Goal: Task Accomplishment & Management: Manage account settings

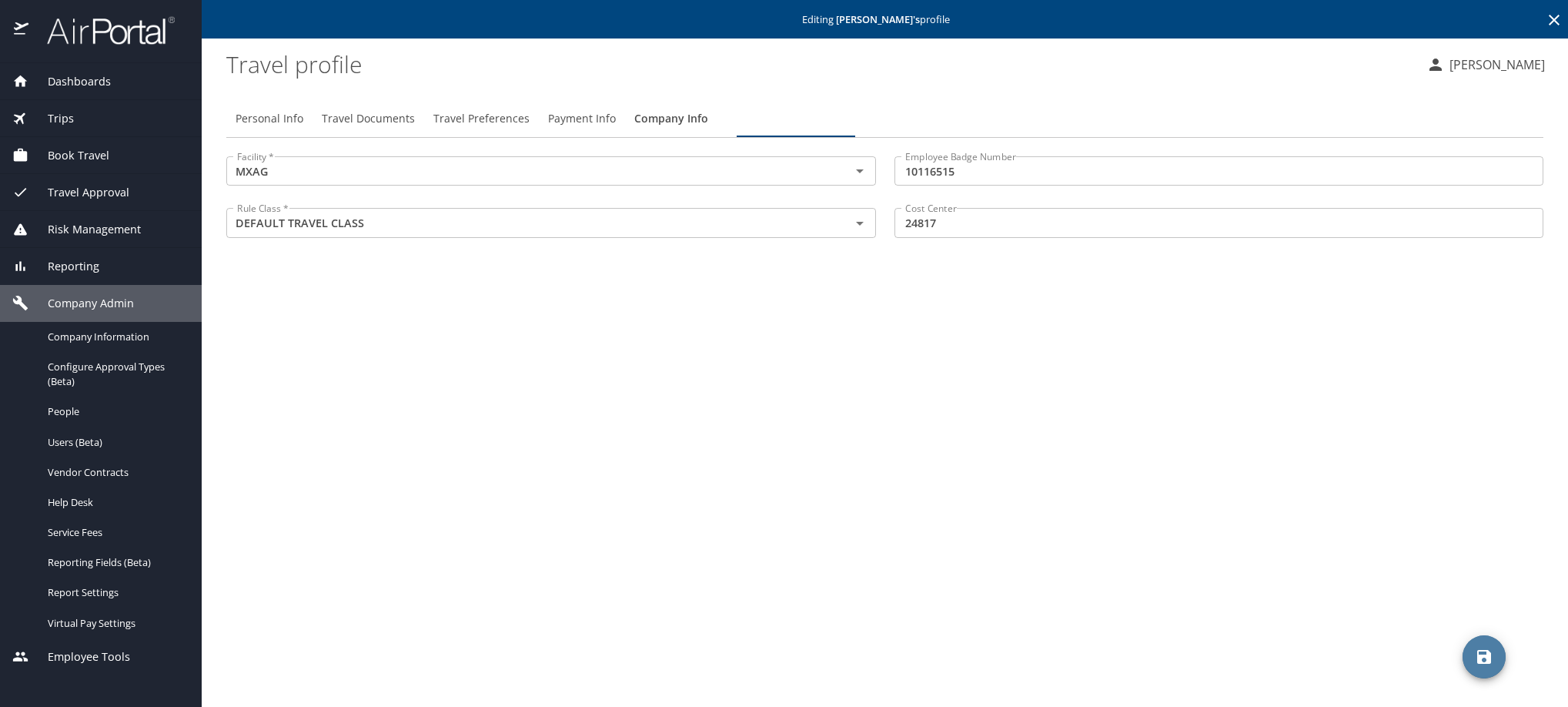
click at [1550, 26] on icon at bounding box center [1554, 20] width 19 height 19
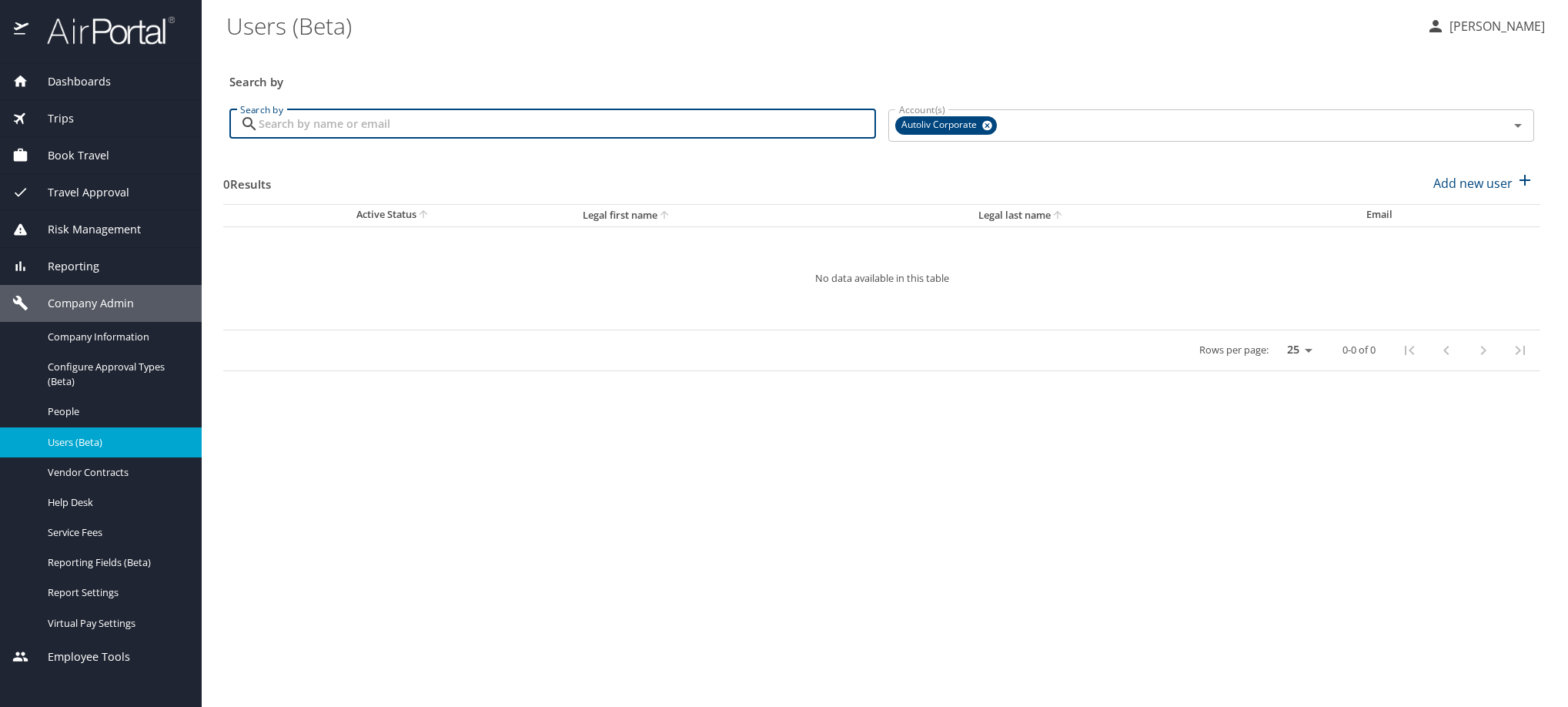
click at [554, 139] on input "Search by" at bounding box center [567, 124] width 617 height 29
paste input "[PERSON_NAME][EMAIL_ADDRESS][DOMAIN_NAME]"
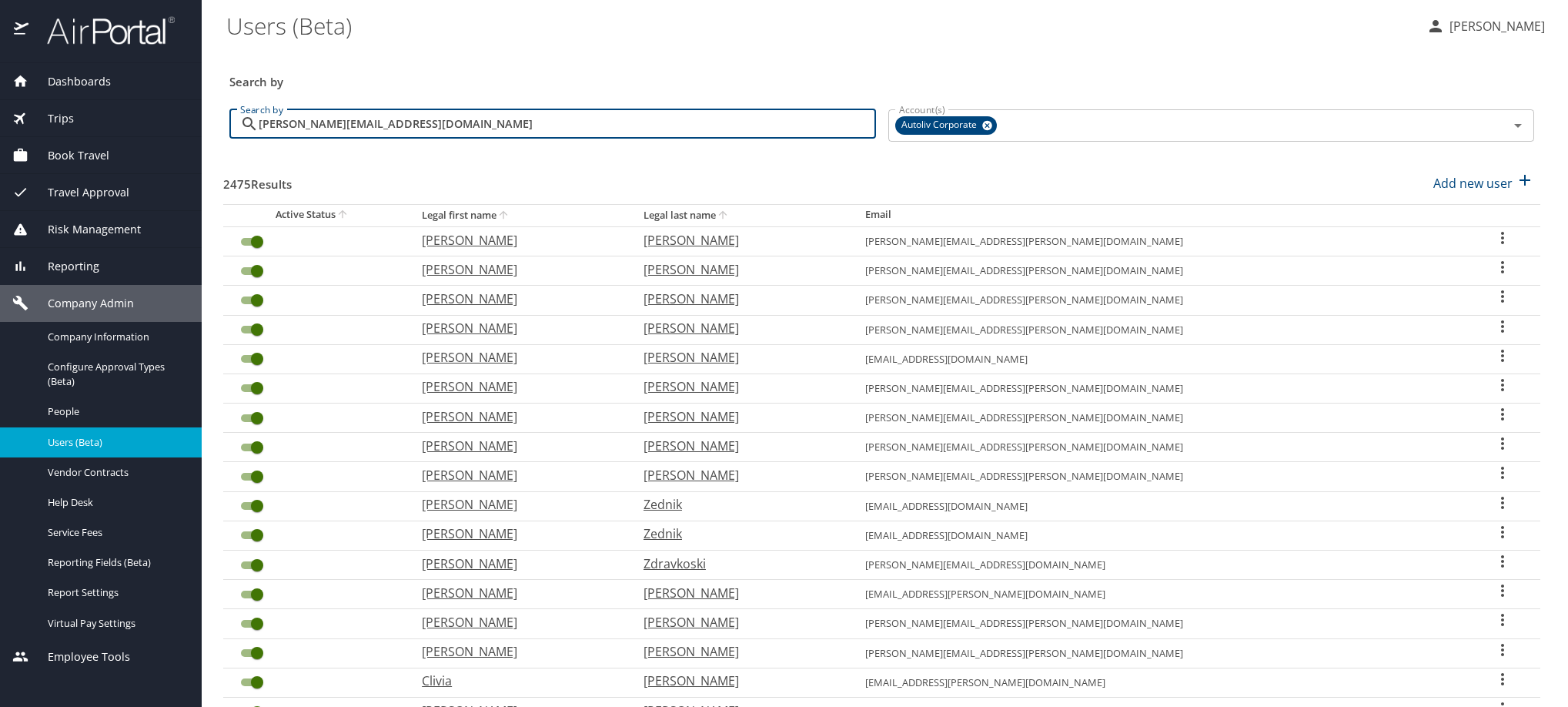
click at [298, 139] on input "[PERSON_NAME][EMAIL_ADDRESS][DOMAIN_NAME]" at bounding box center [567, 124] width 617 height 29
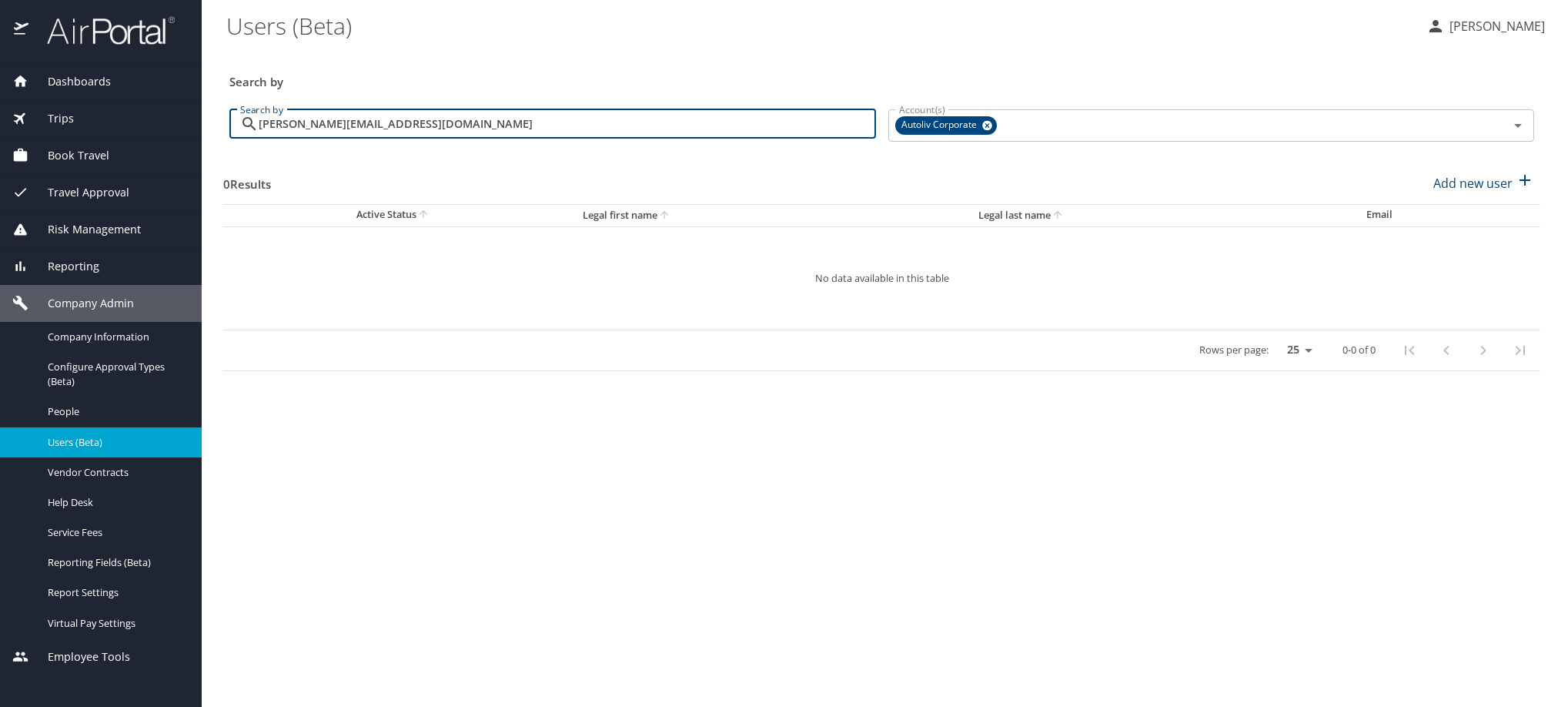
click at [503, 139] on input "[PERSON_NAME][EMAIL_ADDRESS][DOMAIN_NAME]" at bounding box center [567, 124] width 617 height 29
click at [268, 139] on input "[PERSON_NAME][EMAIL_ADDRESS][DOMAIN_NAME]" at bounding box center [567, 124] width 617 height 29
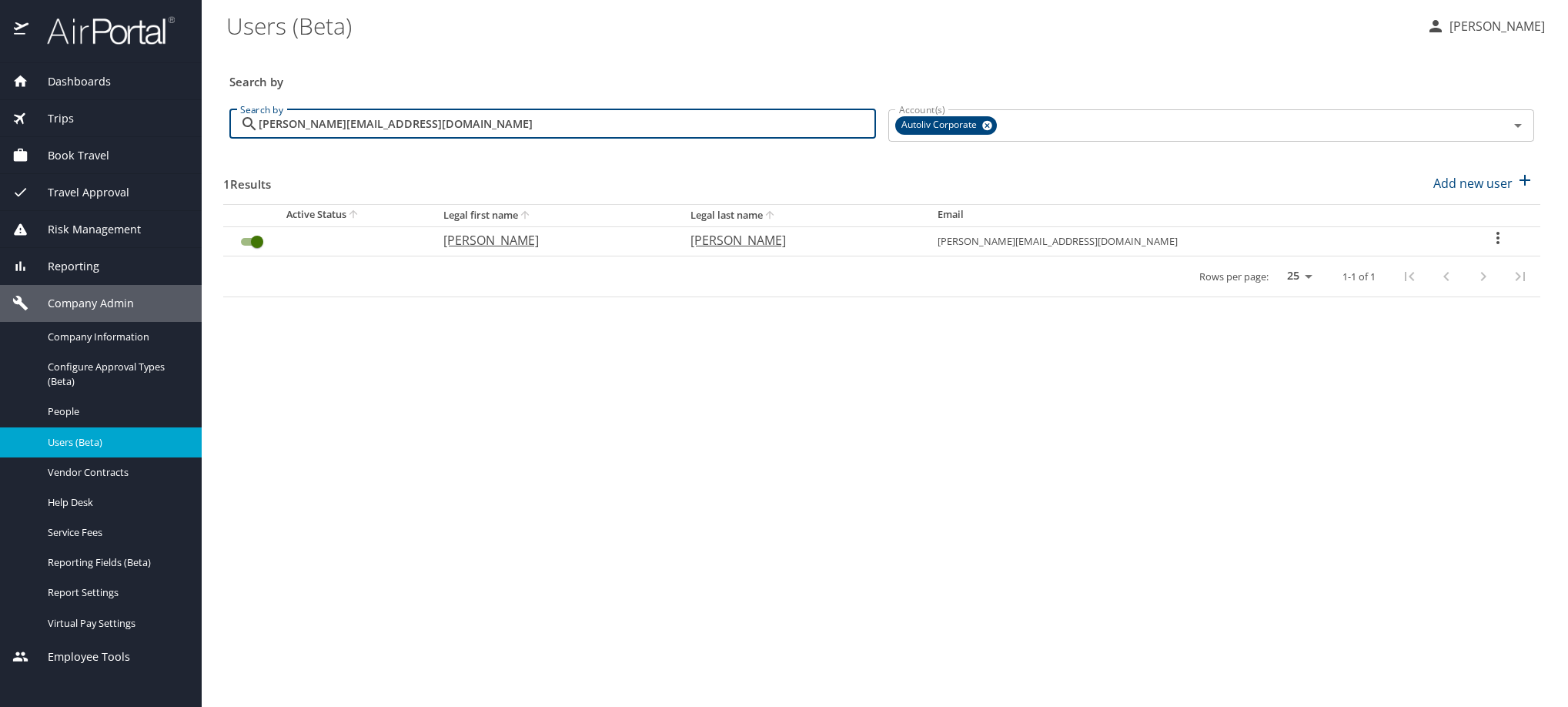
type input "[PERSON_NAME][EMAIL_ADDRESS][DOMAIN_NAME]"
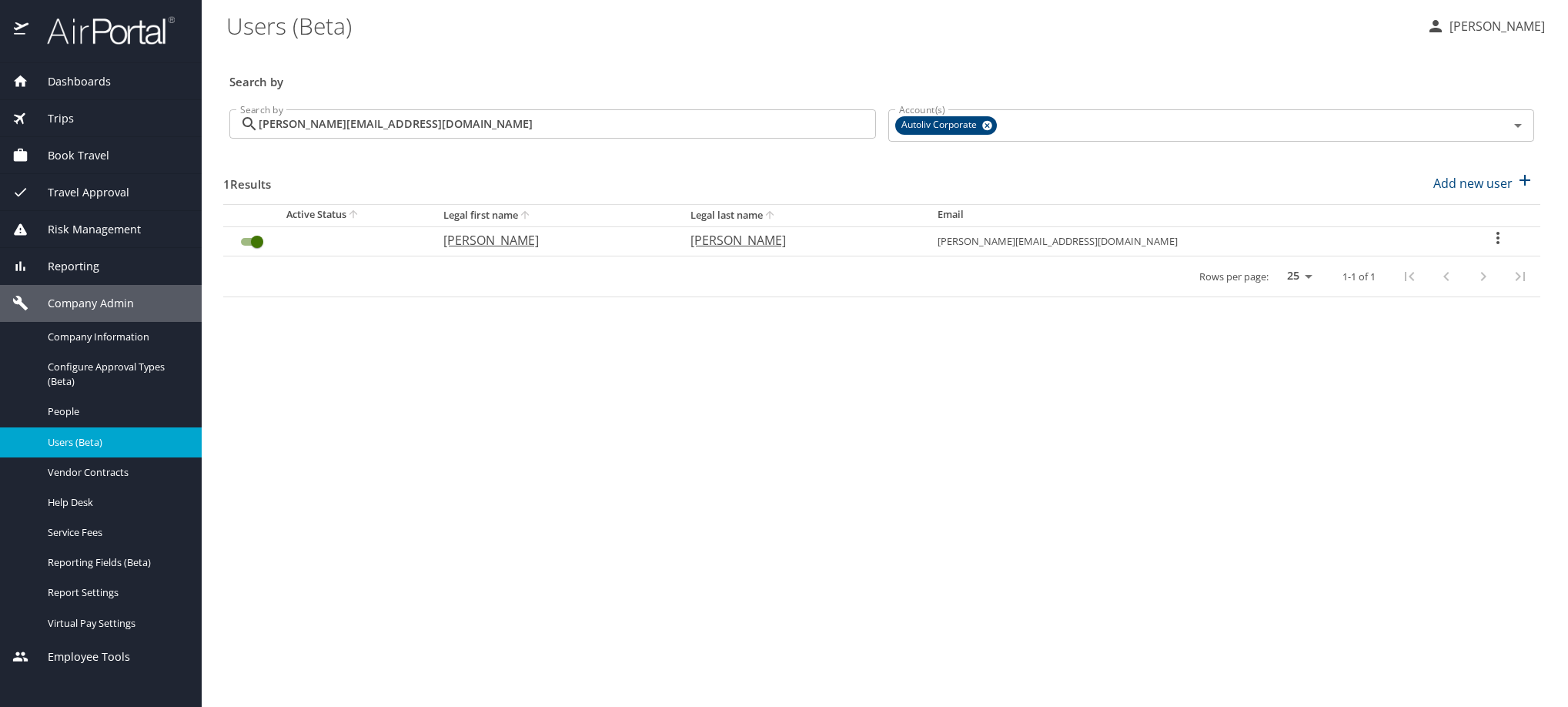
click at [1489, 248] on icon "User Search Table" at bounding box center [1498, 238] width 19 height 19
click at [1461, 278] on li "View profile" at bounding box center [1374, 269] width 223 height 27
select select "US"
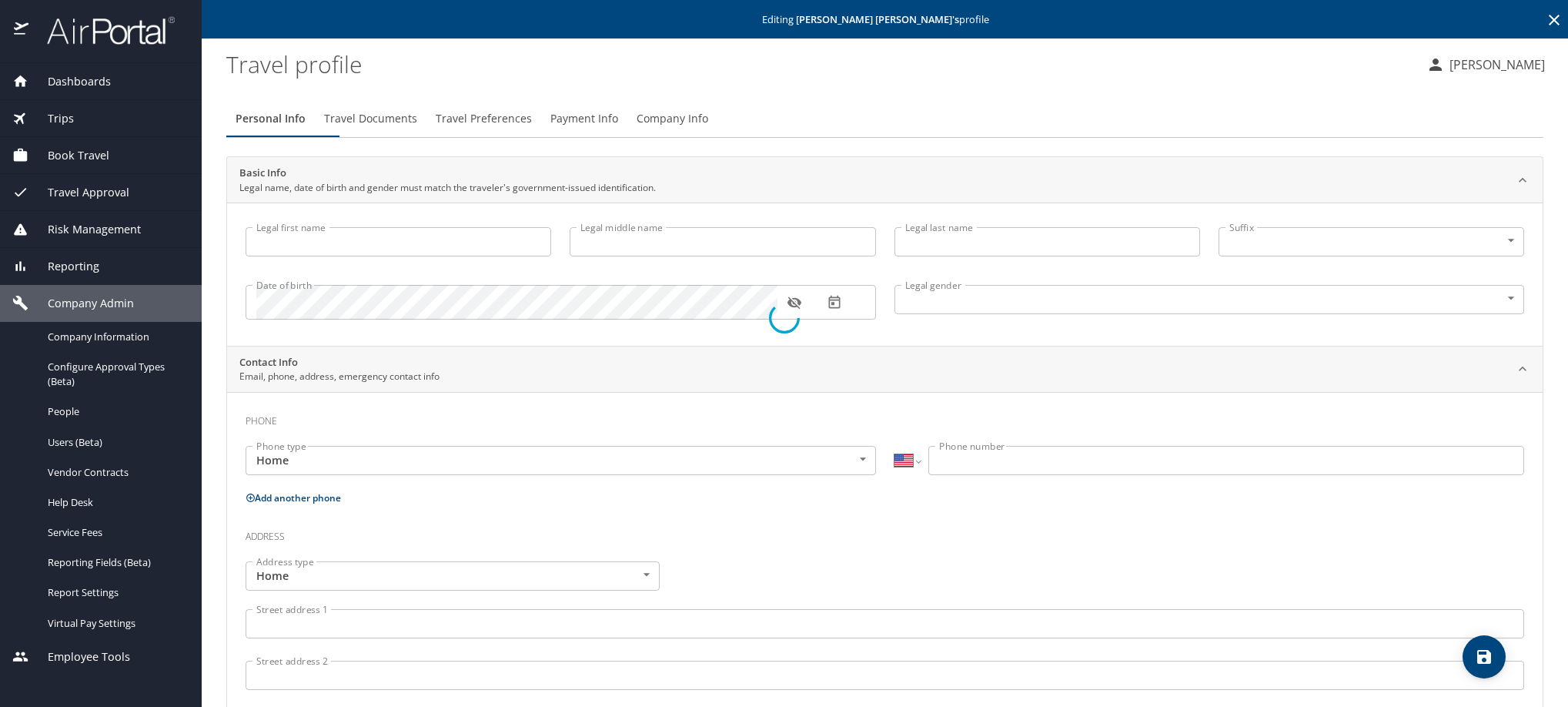
type input "[PERSON_NAME]"
type input "[DEMOGRAPHIC_DATA]"
select select "US"
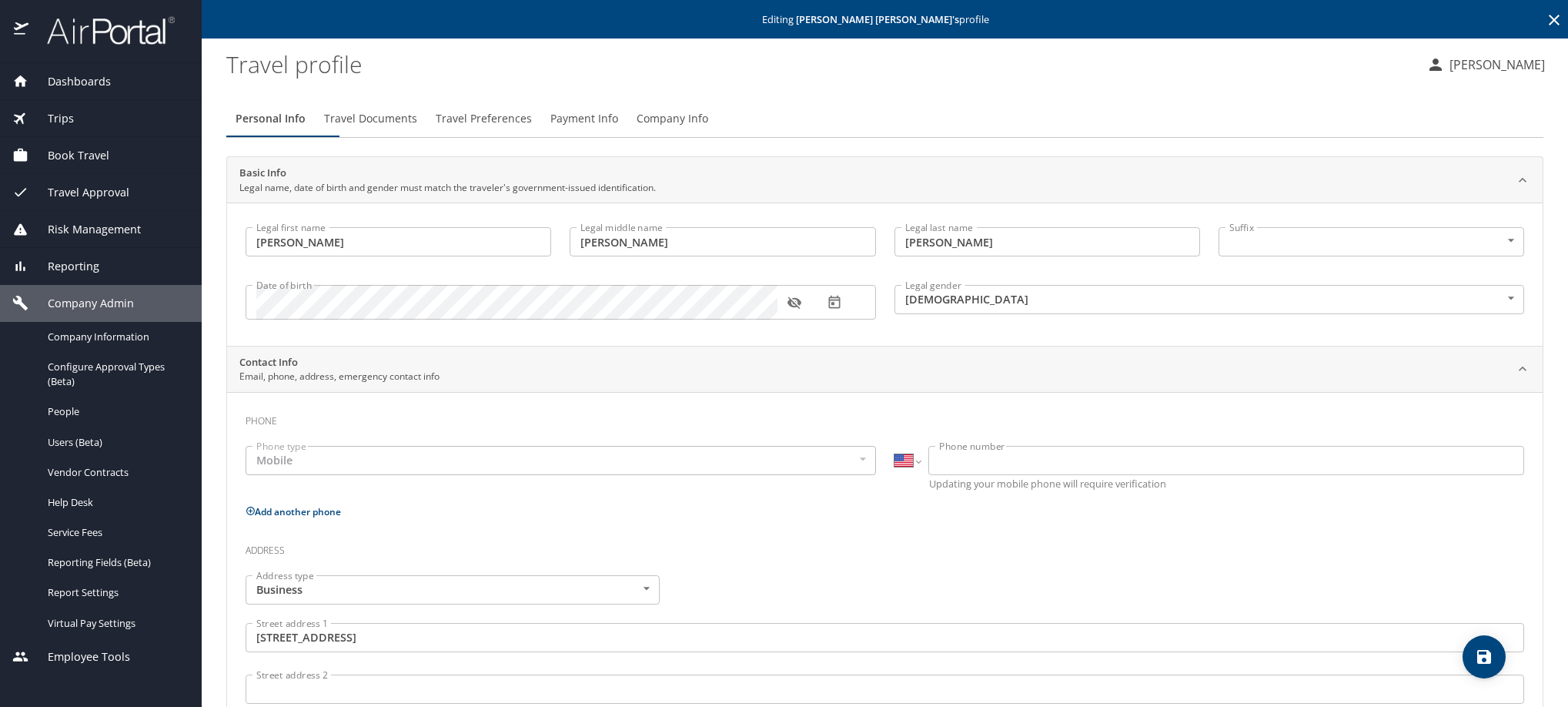
click at [1544, 26] on icon at bounding box center [1554, 20] width 19 height 19
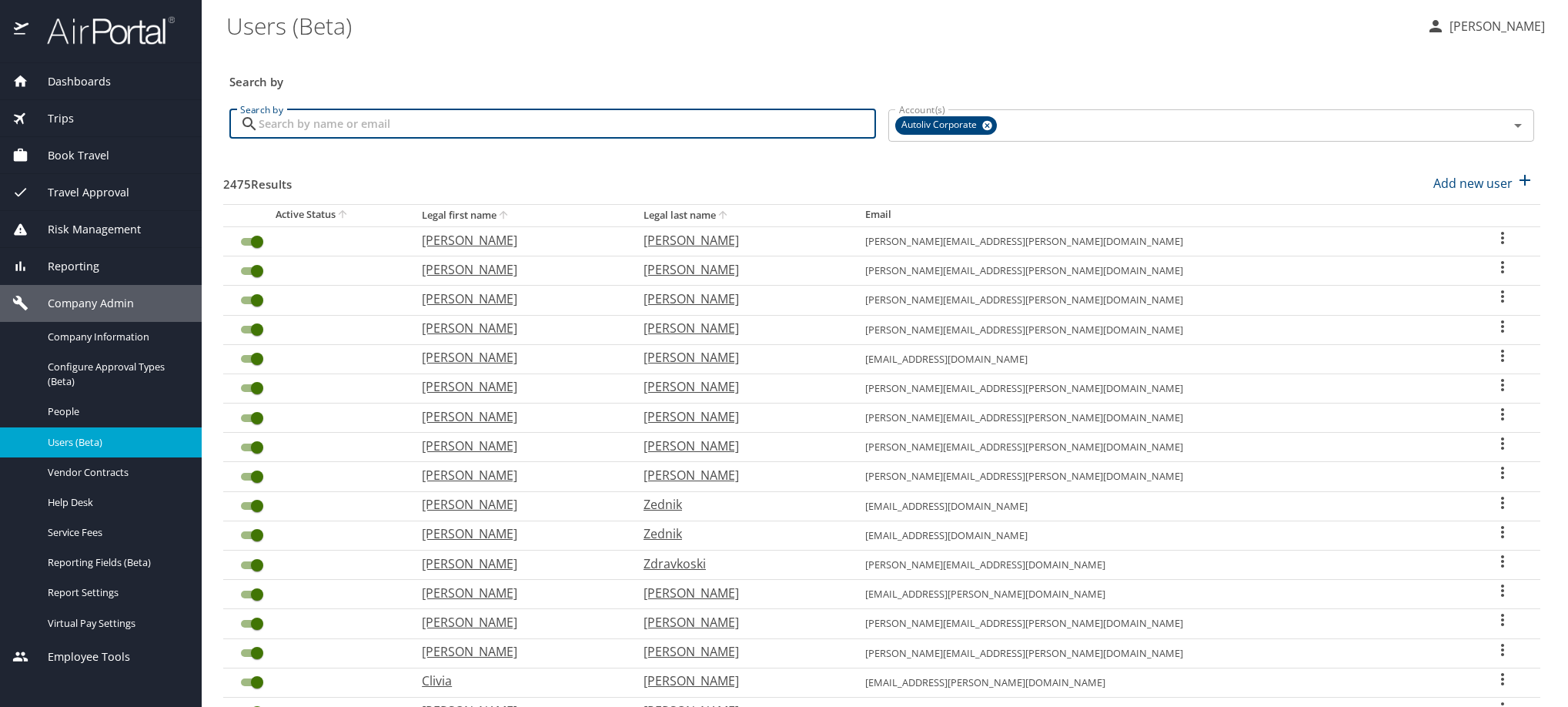
click at [645, 132] on input "Search by" at bounding box center [567, 124] width 617 height 29
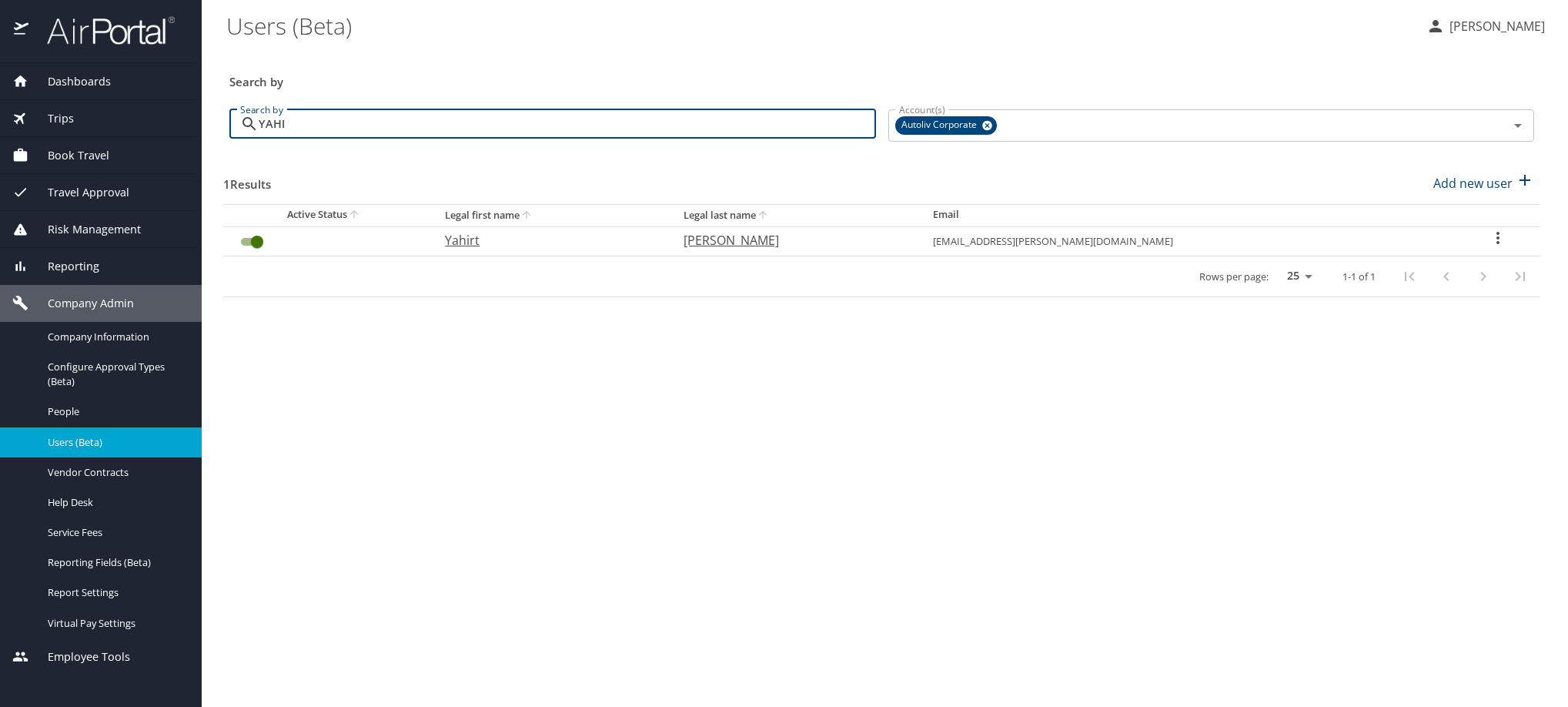
type input "YAHI"
click at [1496, 244] on icon "User Search Table" at bounding box center [1497, 237] width 3 height 12
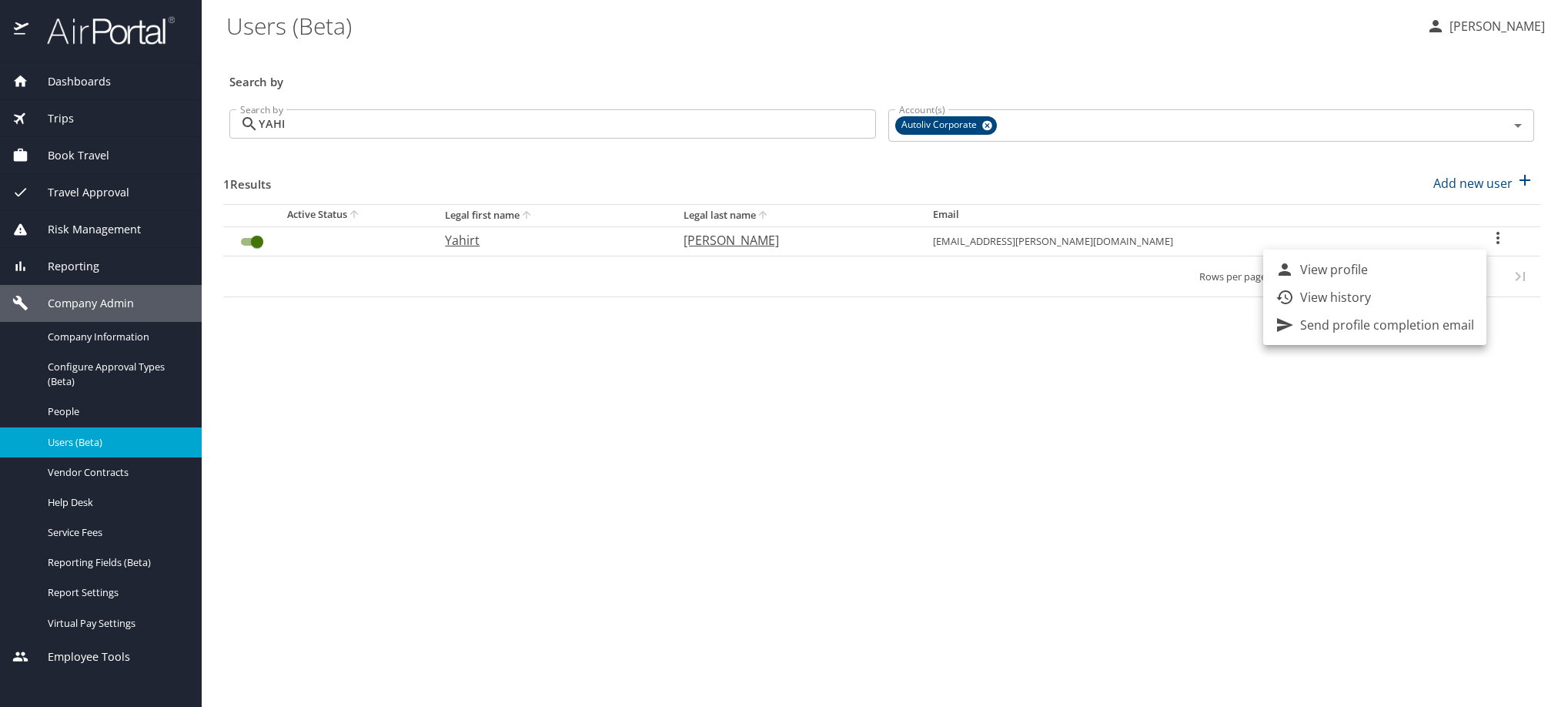
click at [1368, 270] on p "View profile" at bounding box center [1334, 269] width 68 height 19
select select "US"
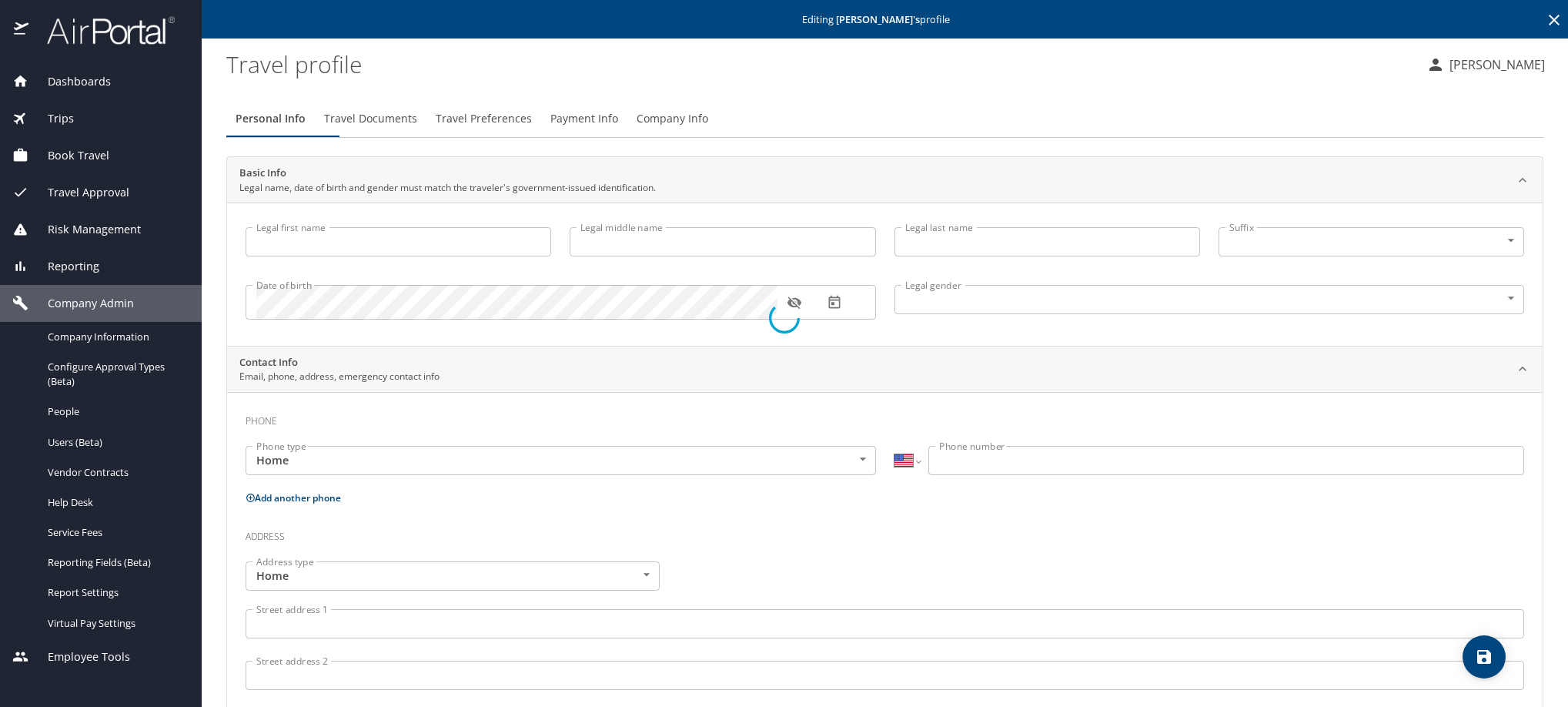
type input "Yahirt"
type input "[PERSON_NAME]"
type input "[DEMOGRAPHIC_DATA]"
type input "[PERSON_NAME]"
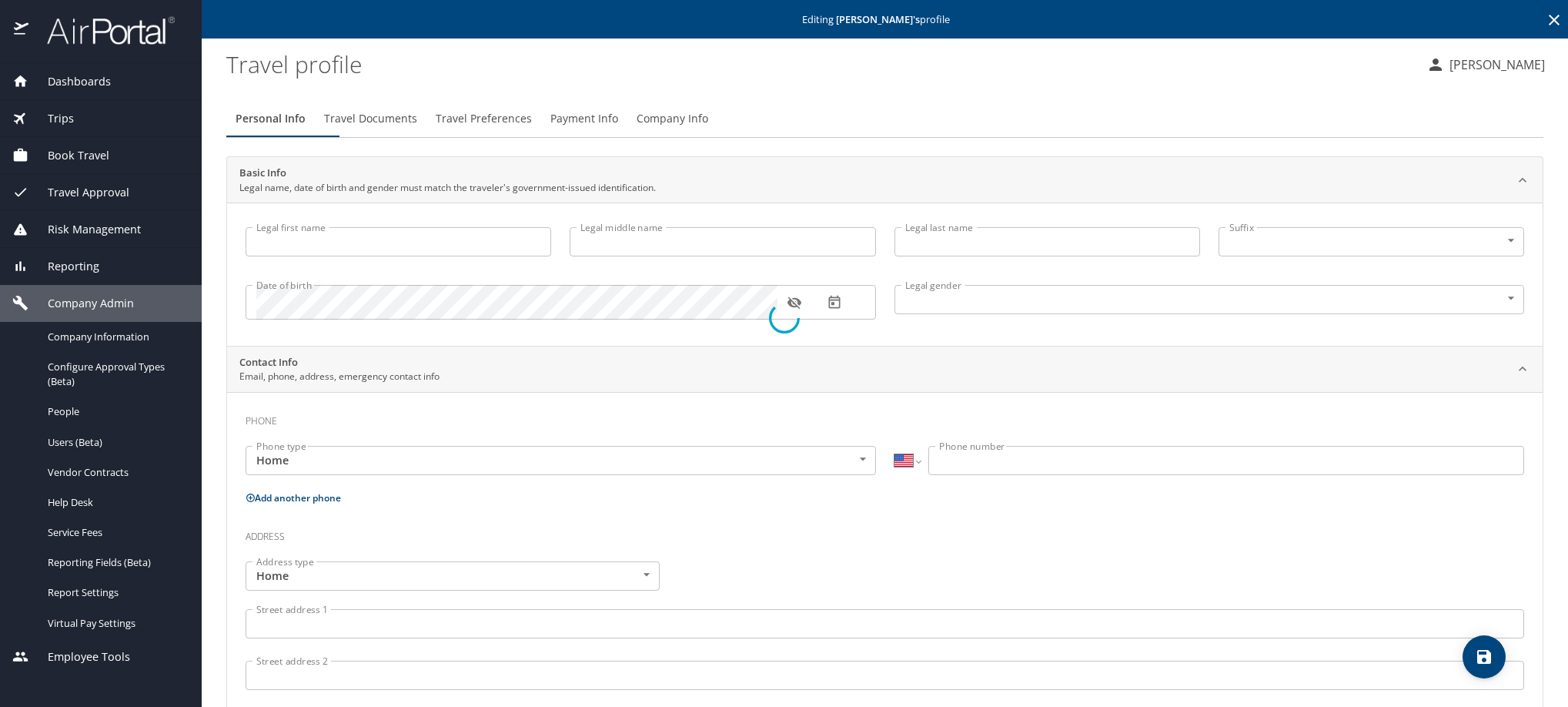
select select "MX"
type input "55 5876 3383"
select select "MX"
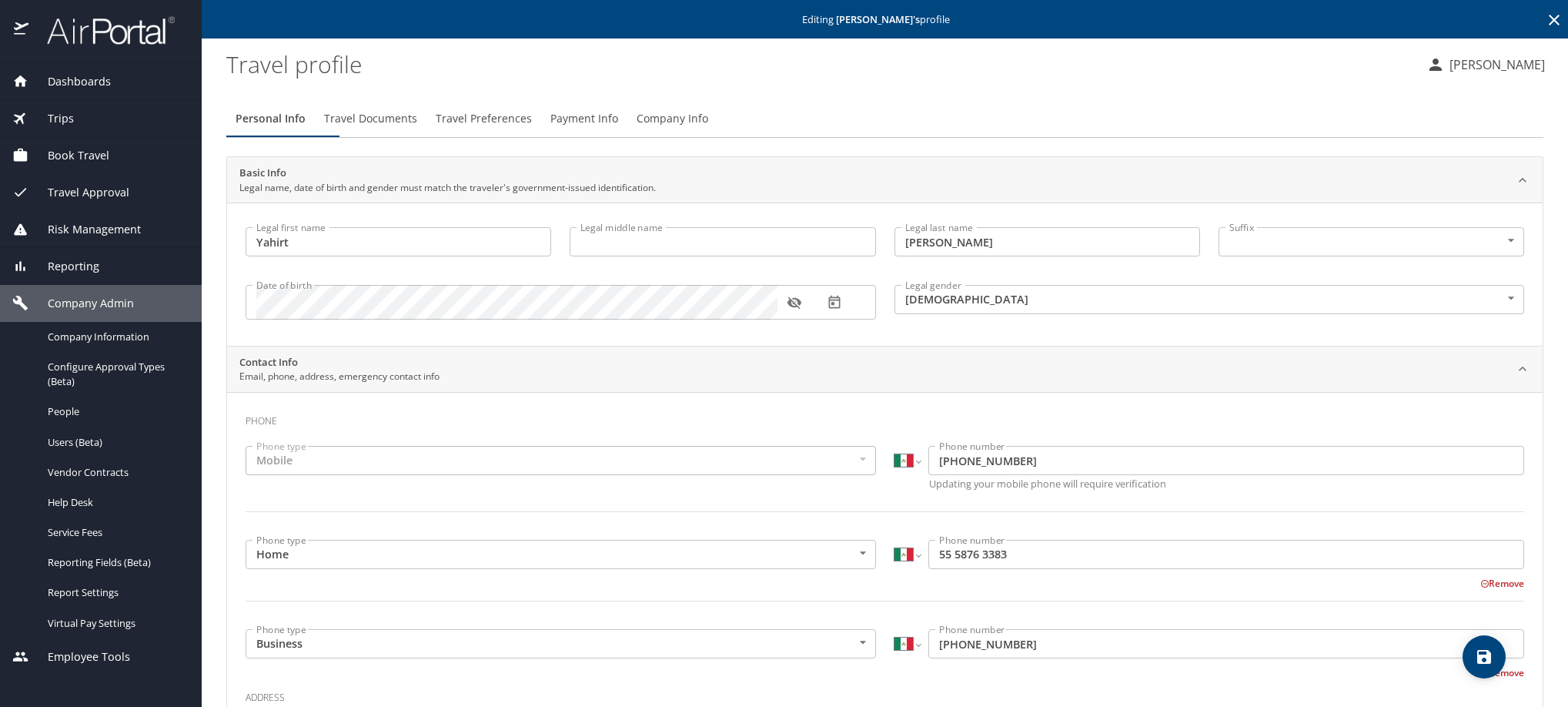
click at [618, 129] on span "Payment Info" at bounding box center [585, 119] width 68 height 19
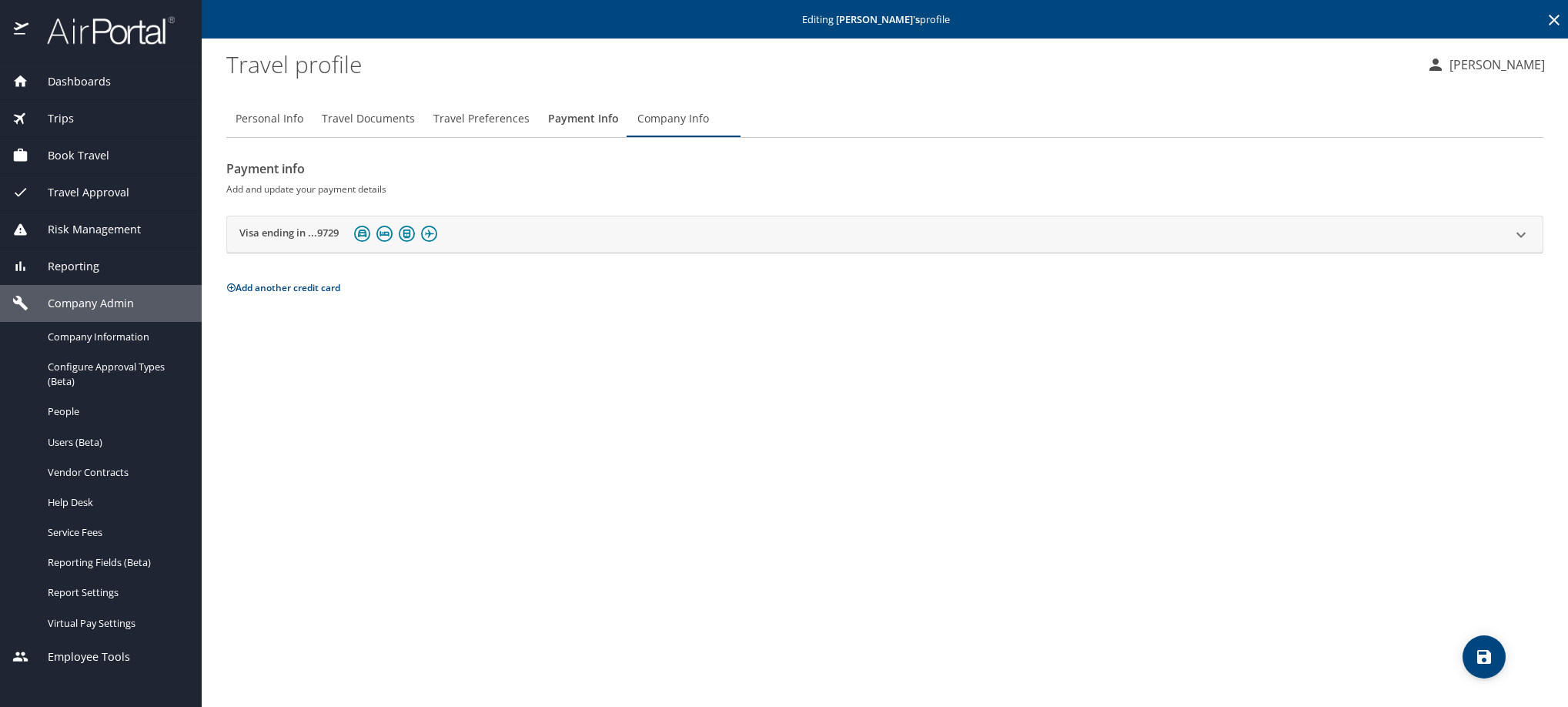
click at [315, 244] on h2 "Visa ending in ...9729" at bounding box center [288, 235] width 99 height 19
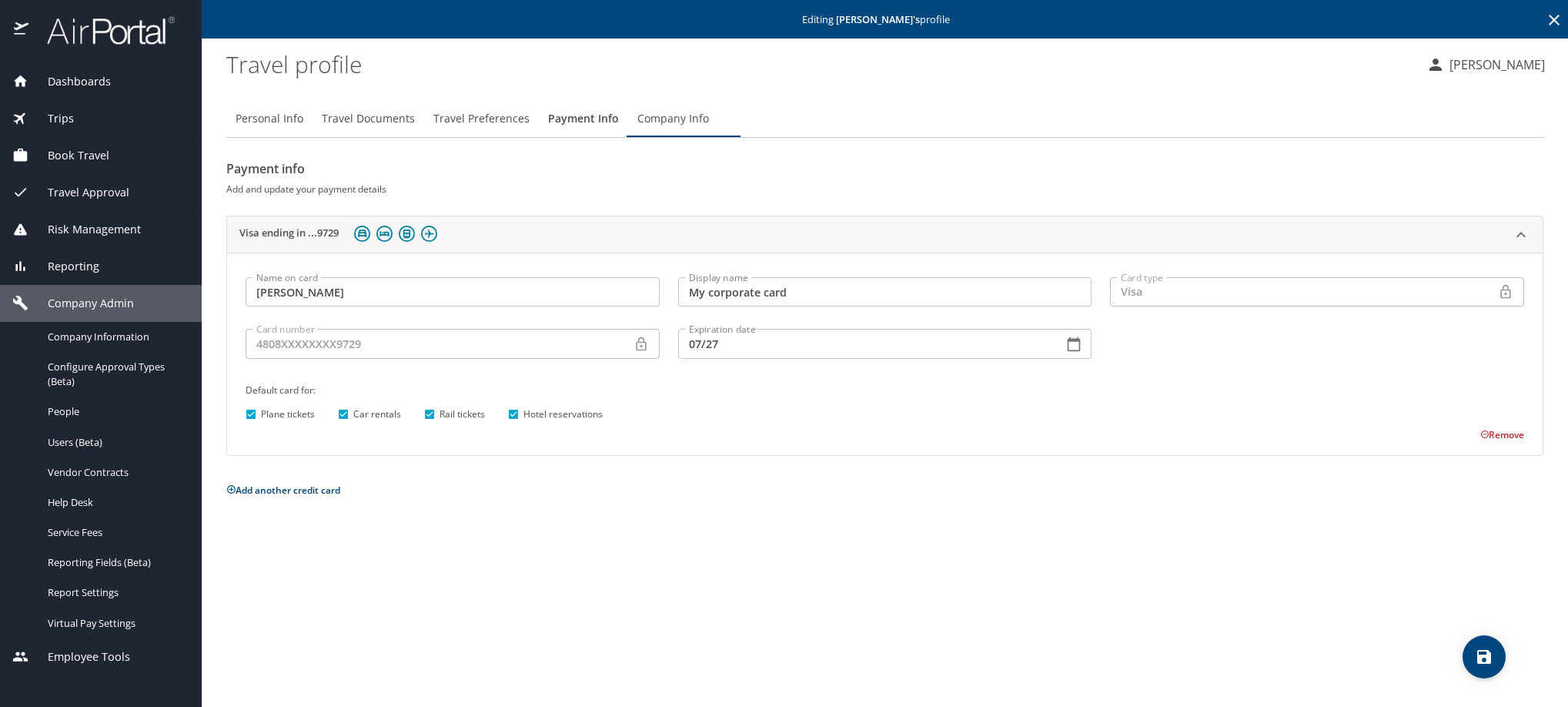
click at [1549, 27] on icon at bounding box center [1554, 20] width 19 height 19
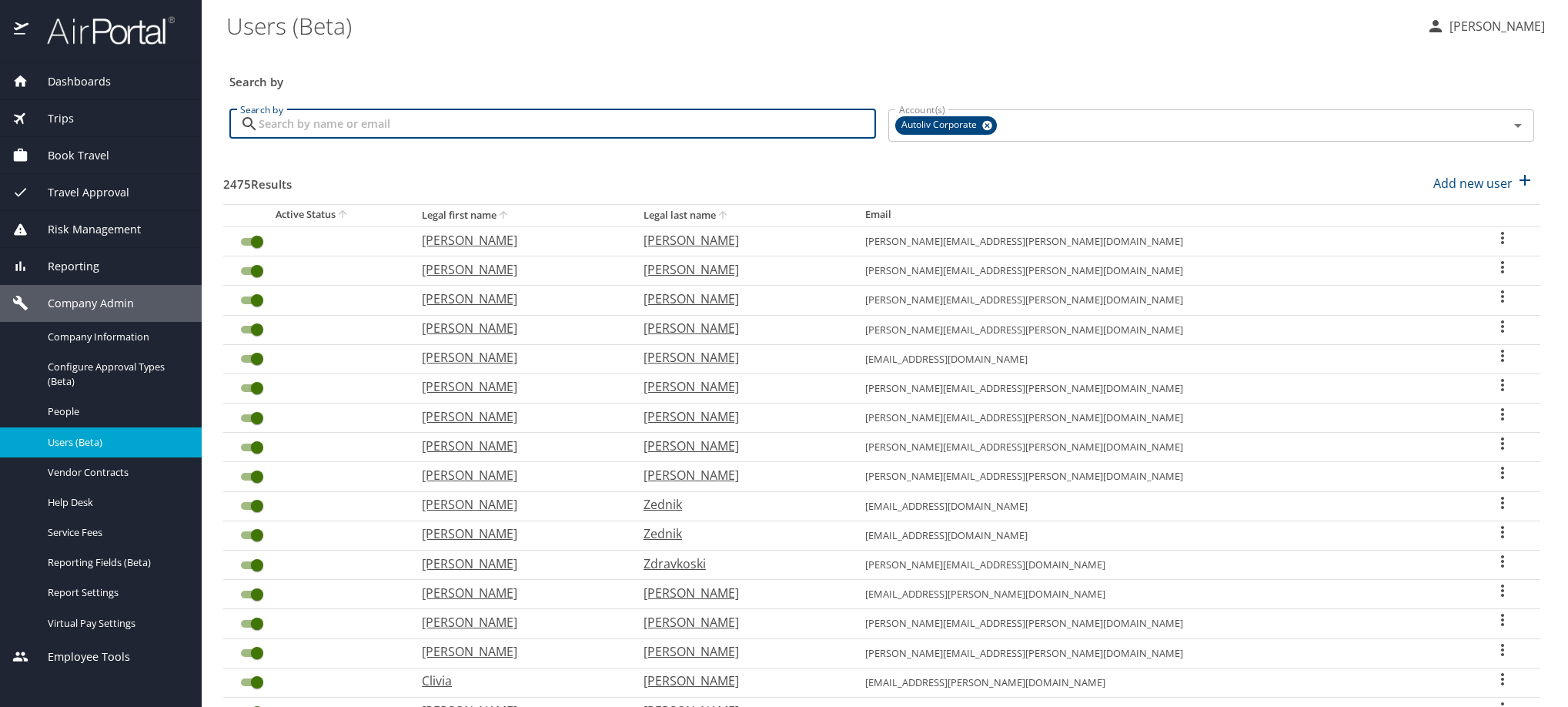
click at [647, 129] on input "Search by" at bounding box center [567, 124] width 617 height 29
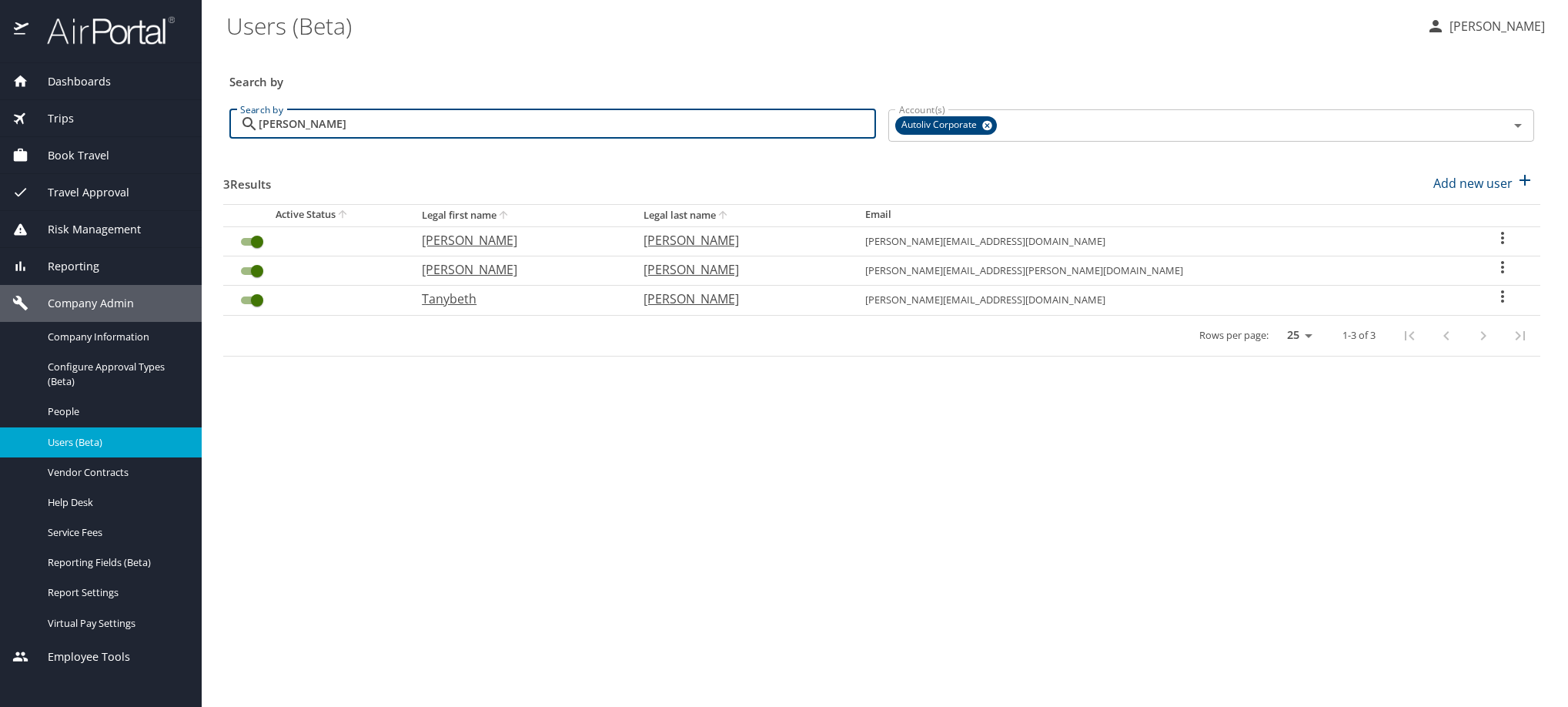
type input "[PERSON_NAME]"
click at [1494, 277] on icon "User Search Table" at bounding box center [1503, 267] width 19 height 19
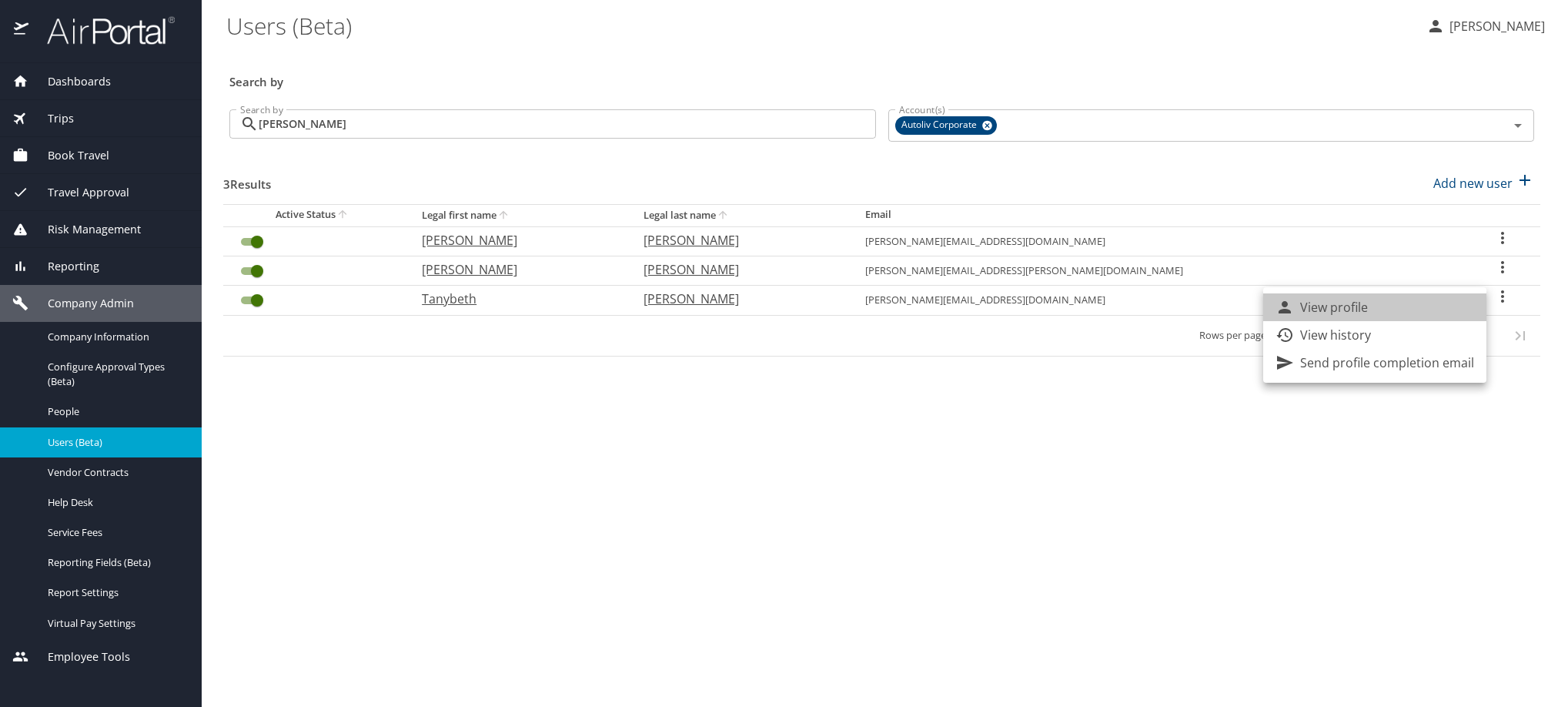
click at [1427, 314] on li "View profile" at bounding box center [1374, 306] width 223 height 27
select select "US"
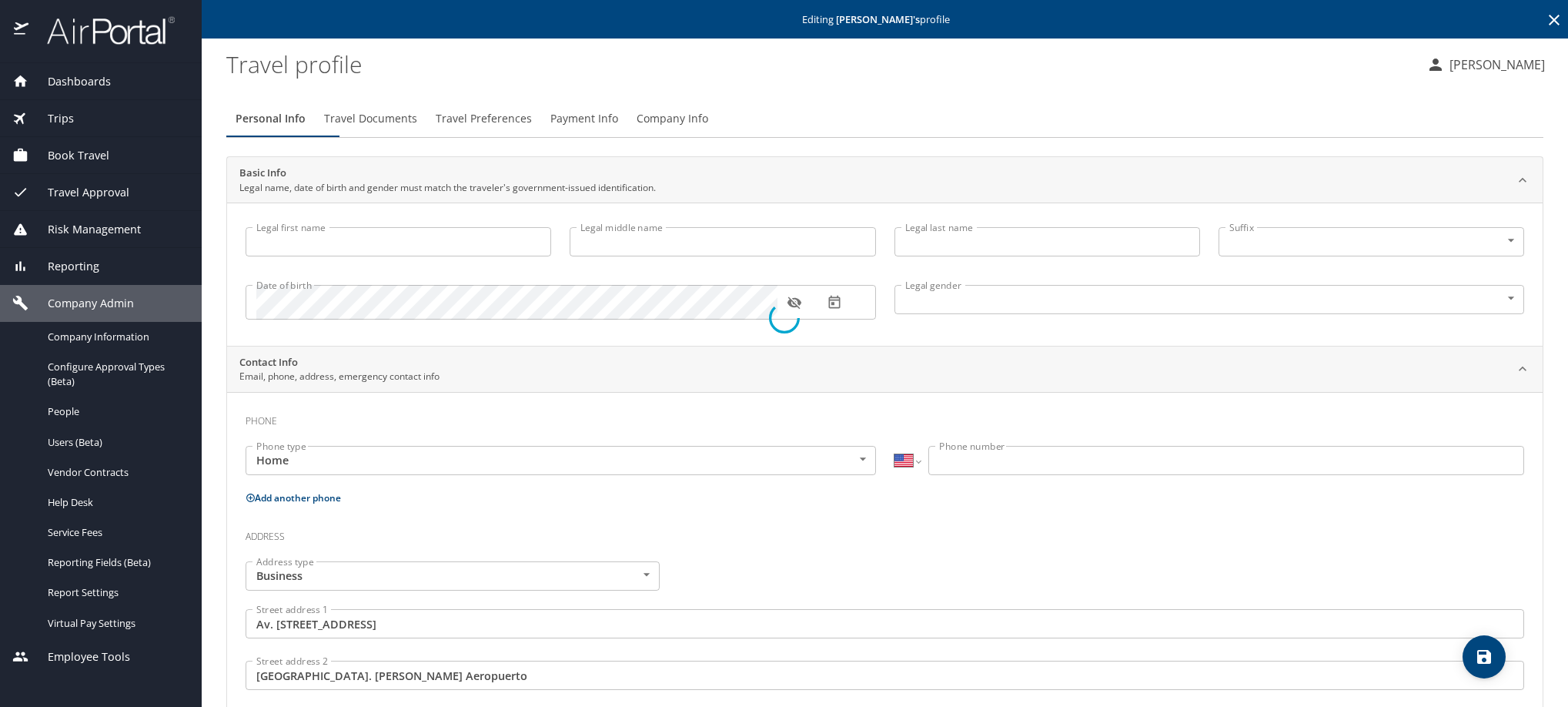
type input "[PERSON_NAME]"
type input "[DEMOGRAPHIC_DATA]"
type input "[PERSON_NAME]"
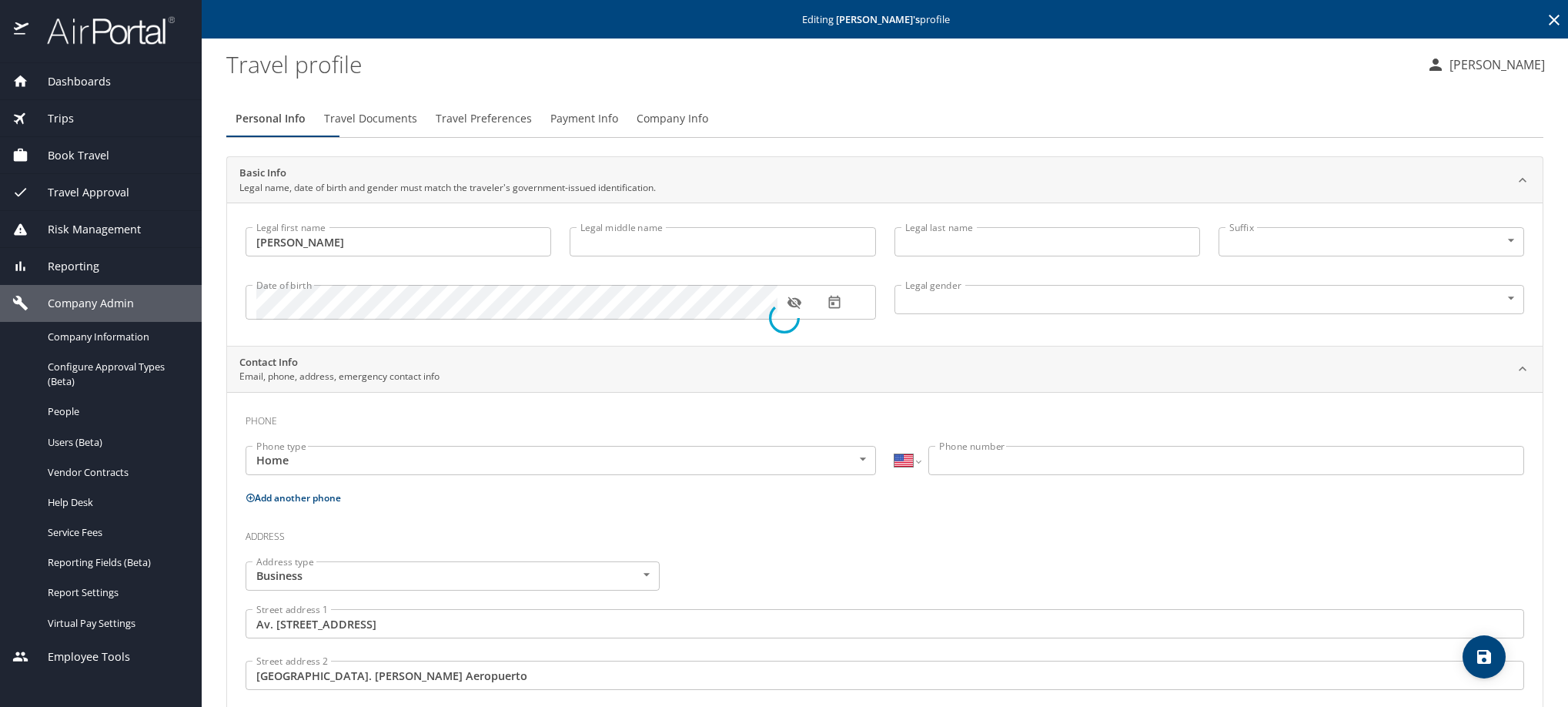
type input "[PERSON_NAME]"
select select "MX"
type input "[PHONE_NUMBER]"
type input "[EMAIL_ADDRESS][DOMAIN_NAME]"
type input "[GEOGRAPHIC_DATA]"
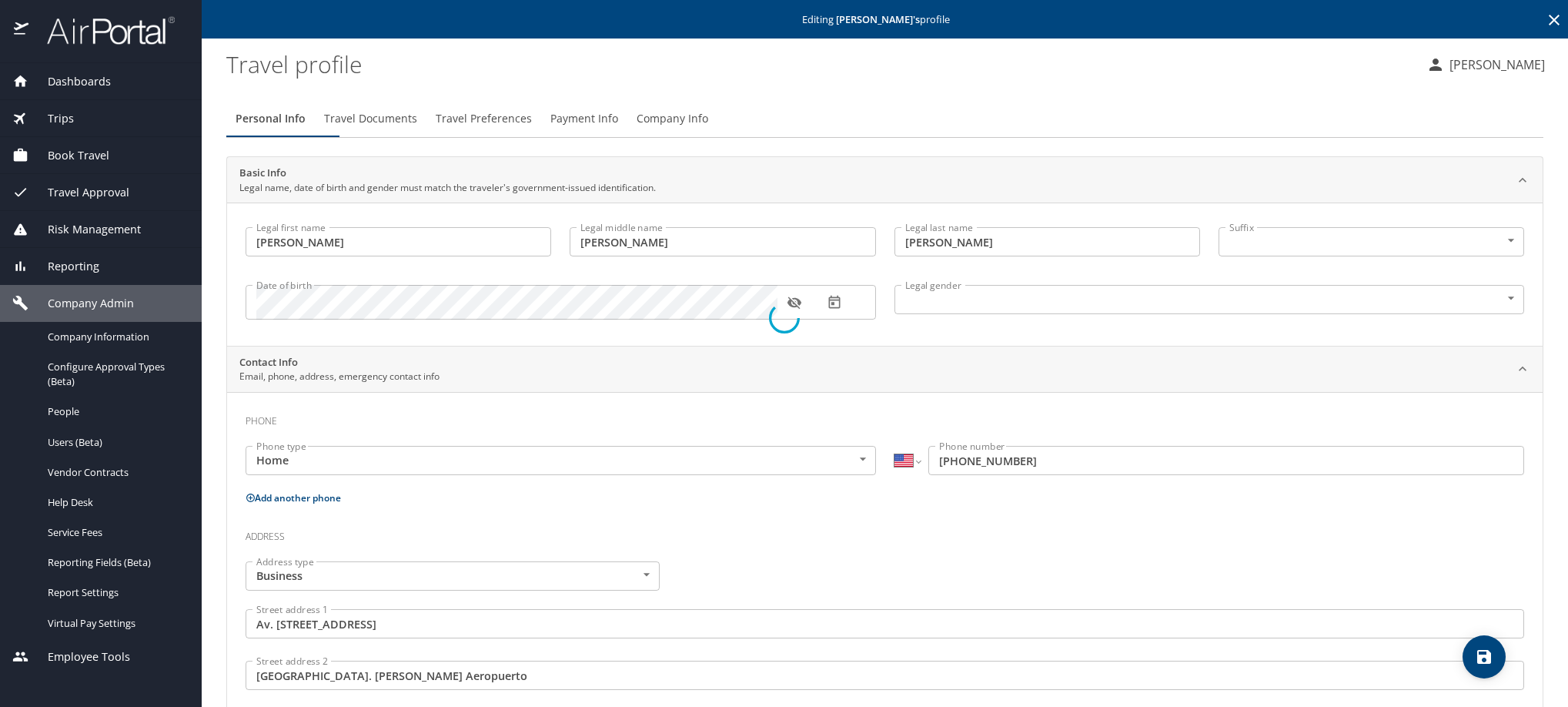
select select "MX"
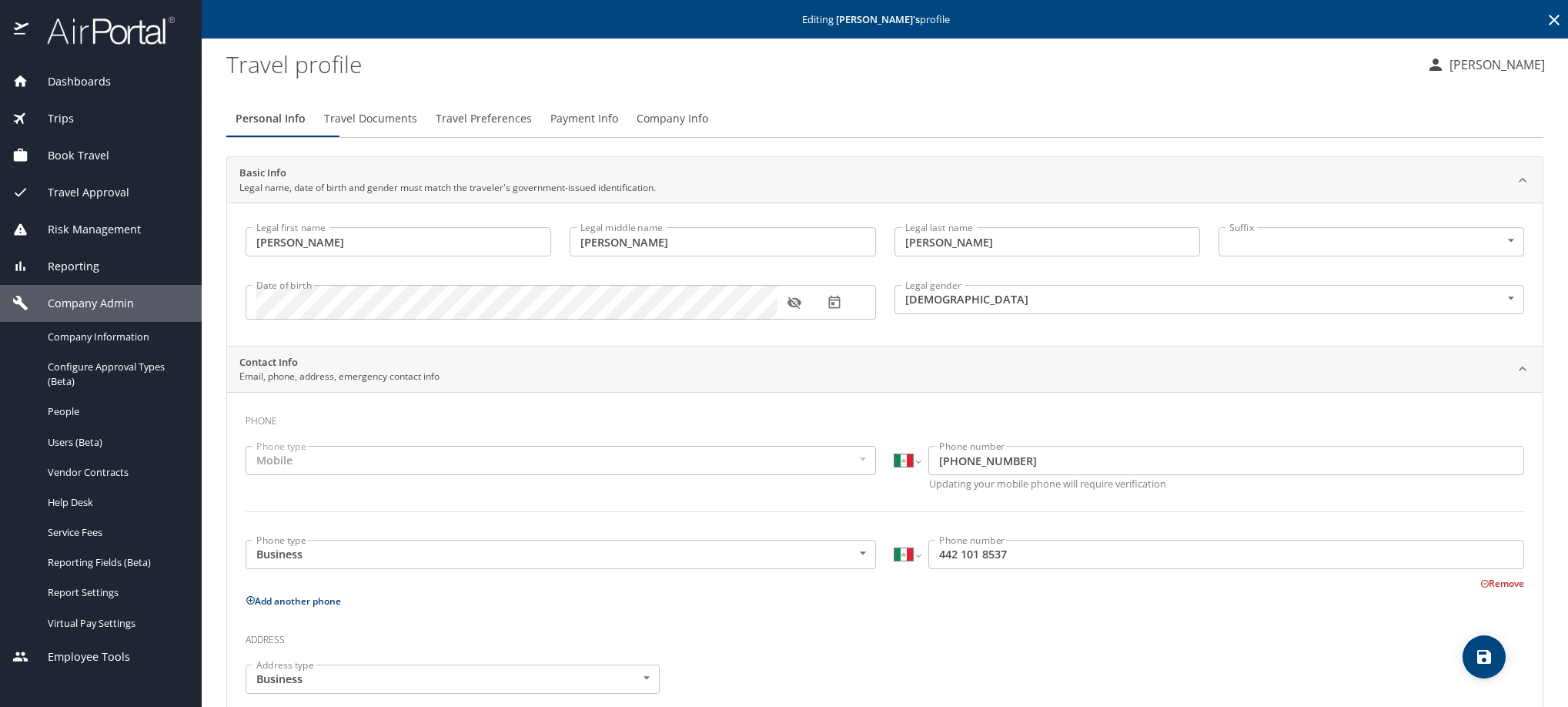
click at [618, 129] on span "Payment Info" at bounding box center [585, 119] width 68 height 19
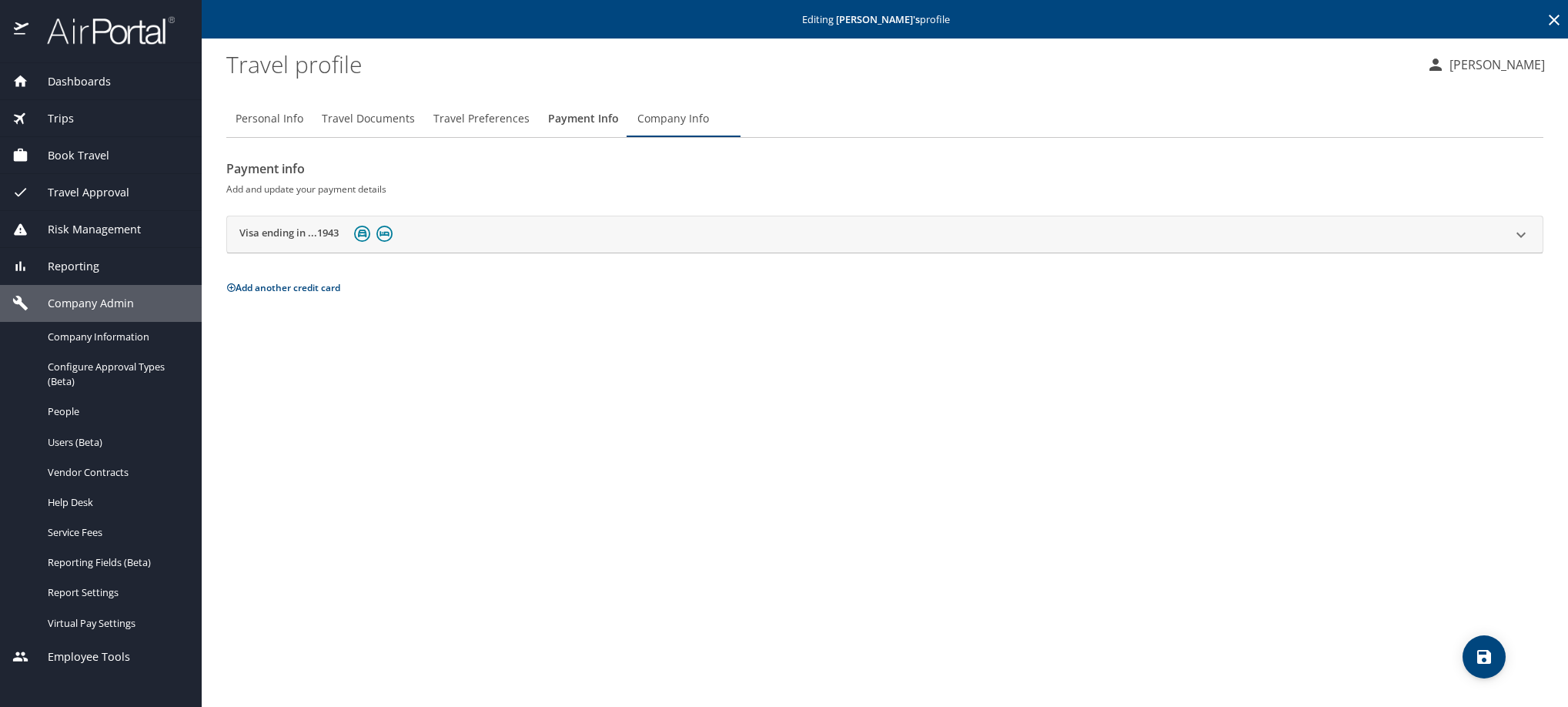
click at [298, 244] on h2 "Visa ending in ...1943" at bounding box center [288, 235] width 99 height 19
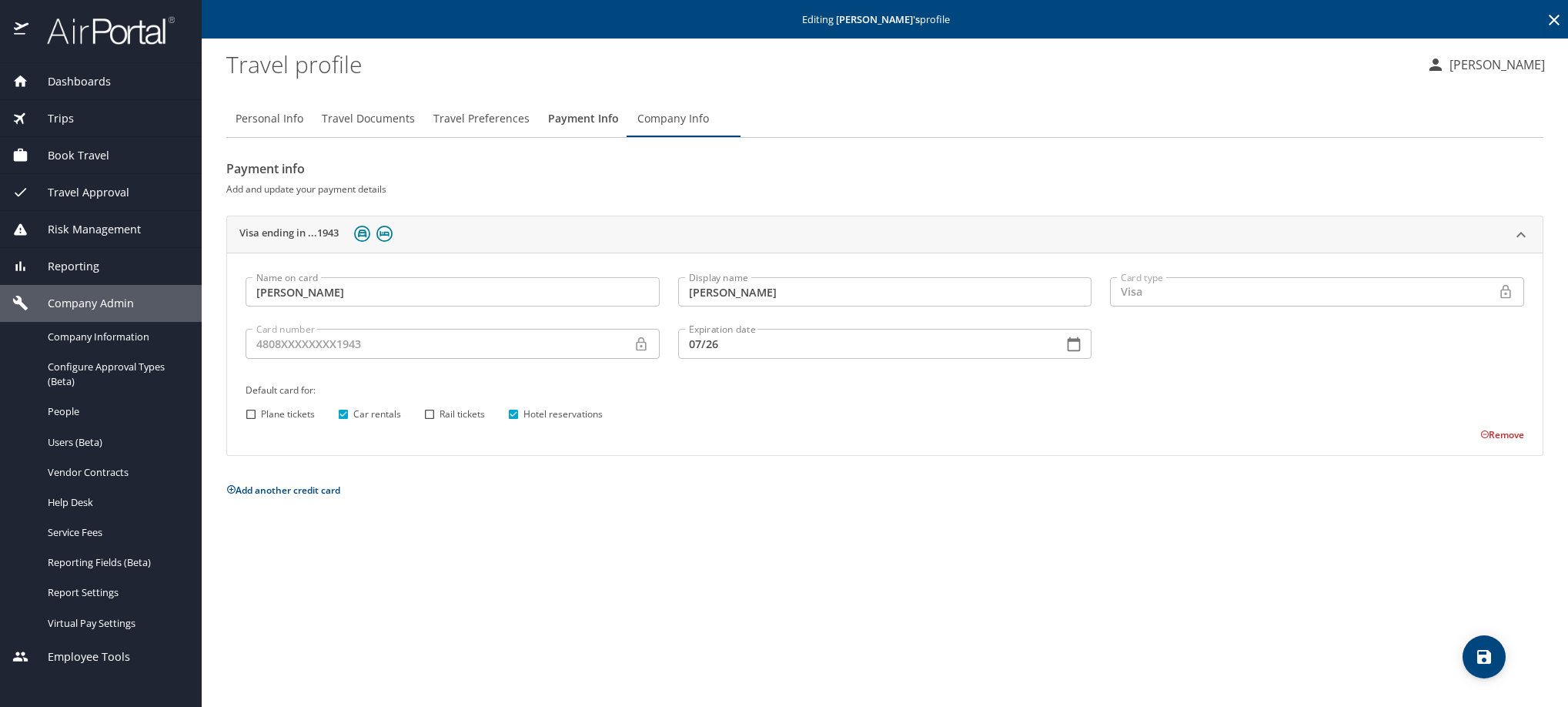
click at [247, 424] on input "Plane tickets" at bounding box center [250, 414] width 20 height 20
checkbox input "true"
click at [446, 422] on span "Rail tickets" at bounding box center [462, 414] width 45 height 14
click at [430, 424] on input "Rail tickets" at bounding box center [429, 414] width 20 height 20
checkbox input "true"
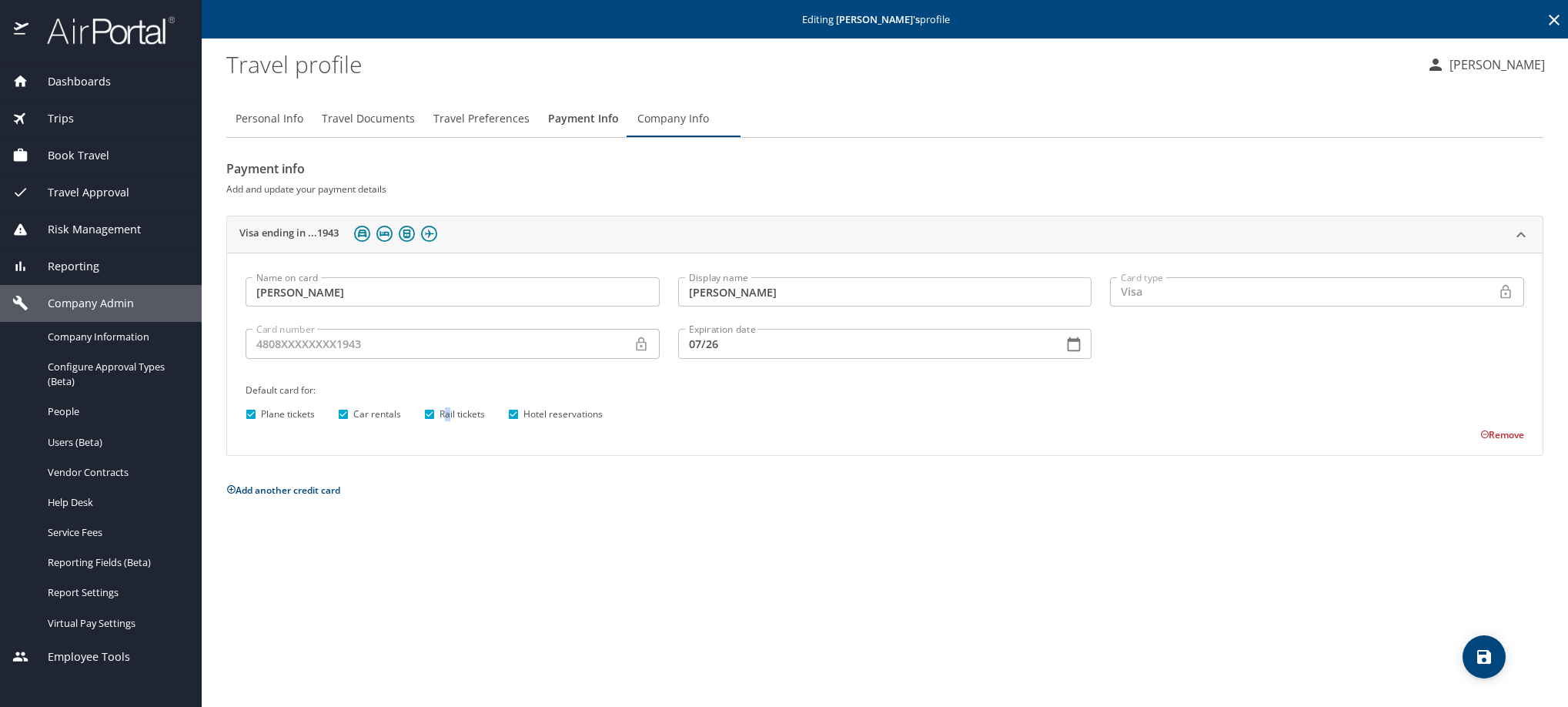
click at [1472, 671] on button "save" at bounding box center [1484, 657] width 43 height 43
click at [1548, 26] on icon at bounding box center [1553, 19] width 10 height 10
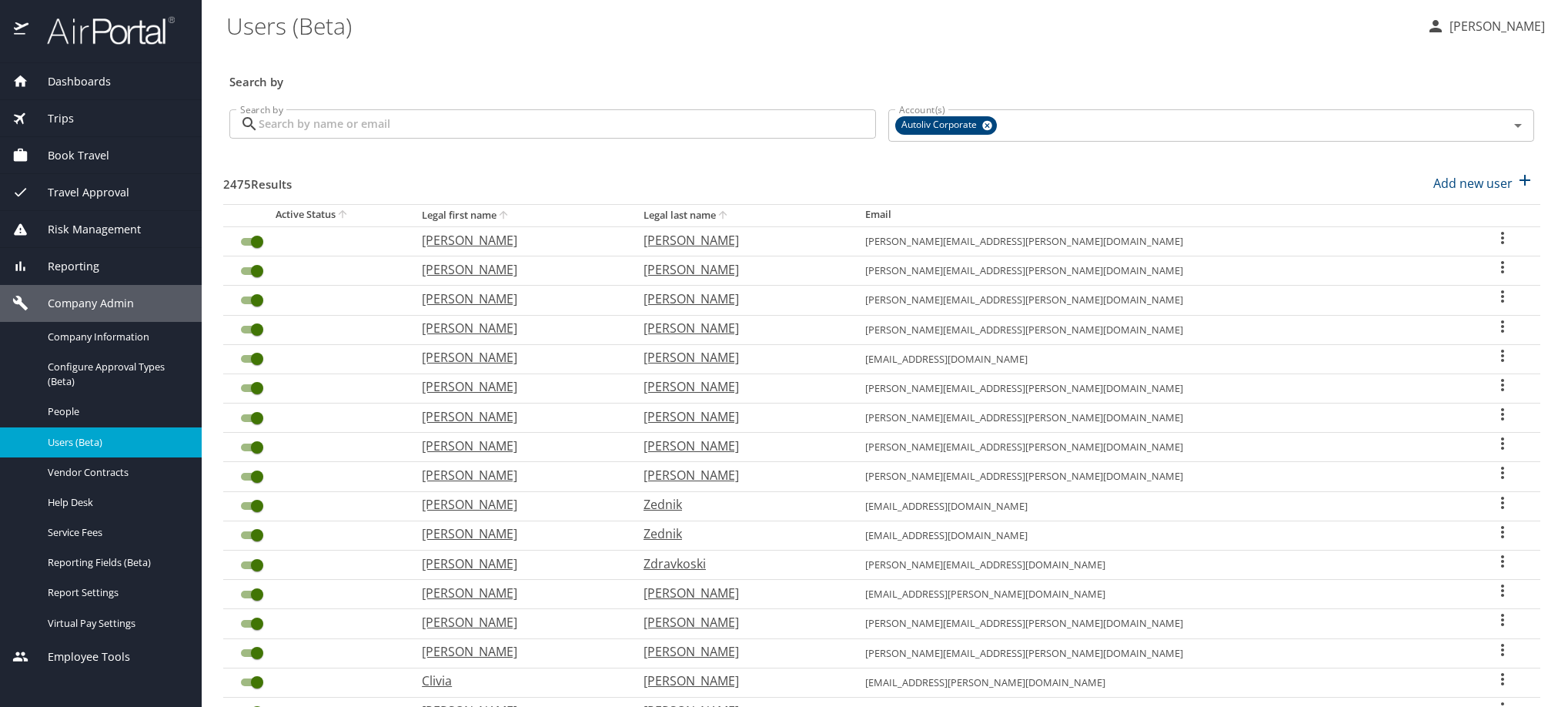
click at [582, 139] on input "Search by" at bounding box center [567, 124] width 617 height 29
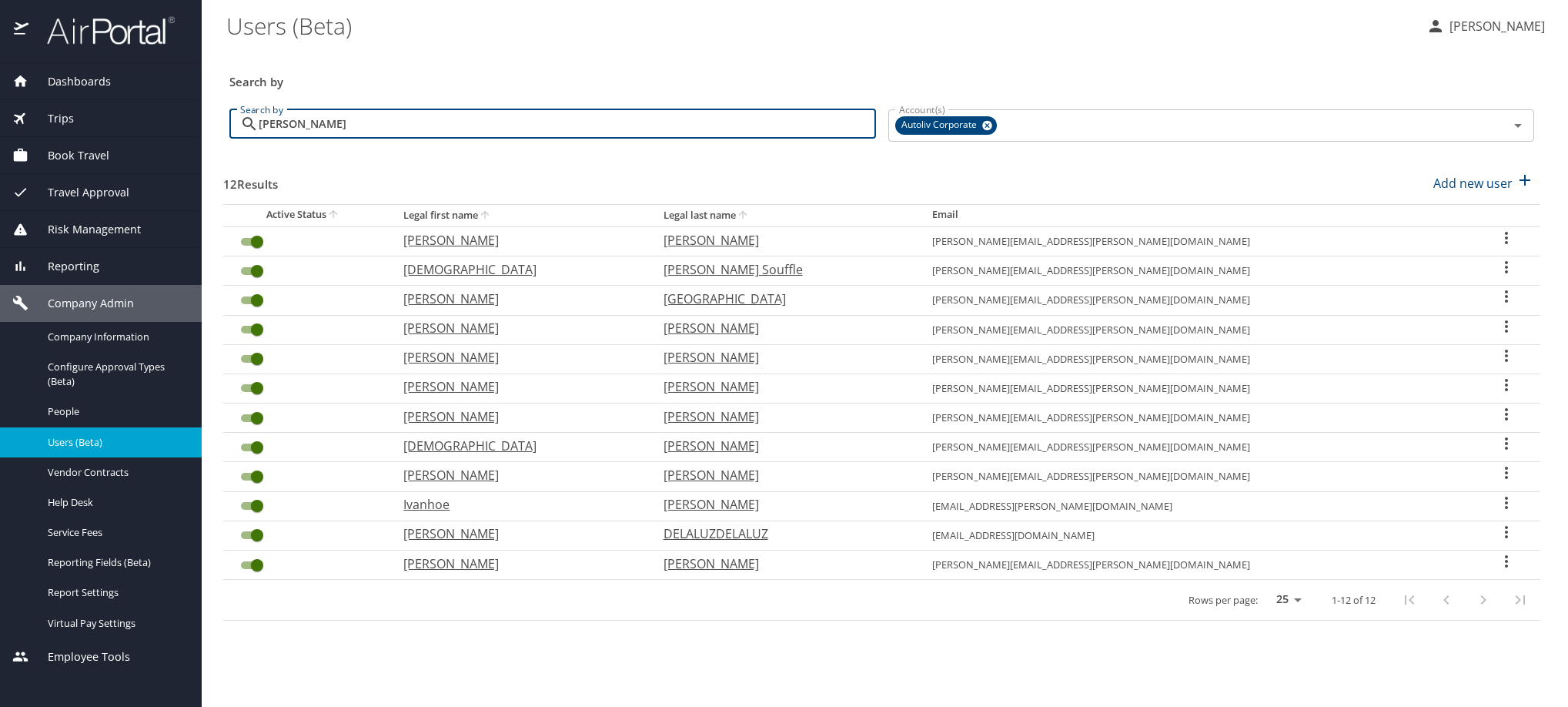
type input "[PERSON_NAME]"
click at [1497, 423] on icon "User Search Table" at bounding box center [1507, 415] width 19 height 19
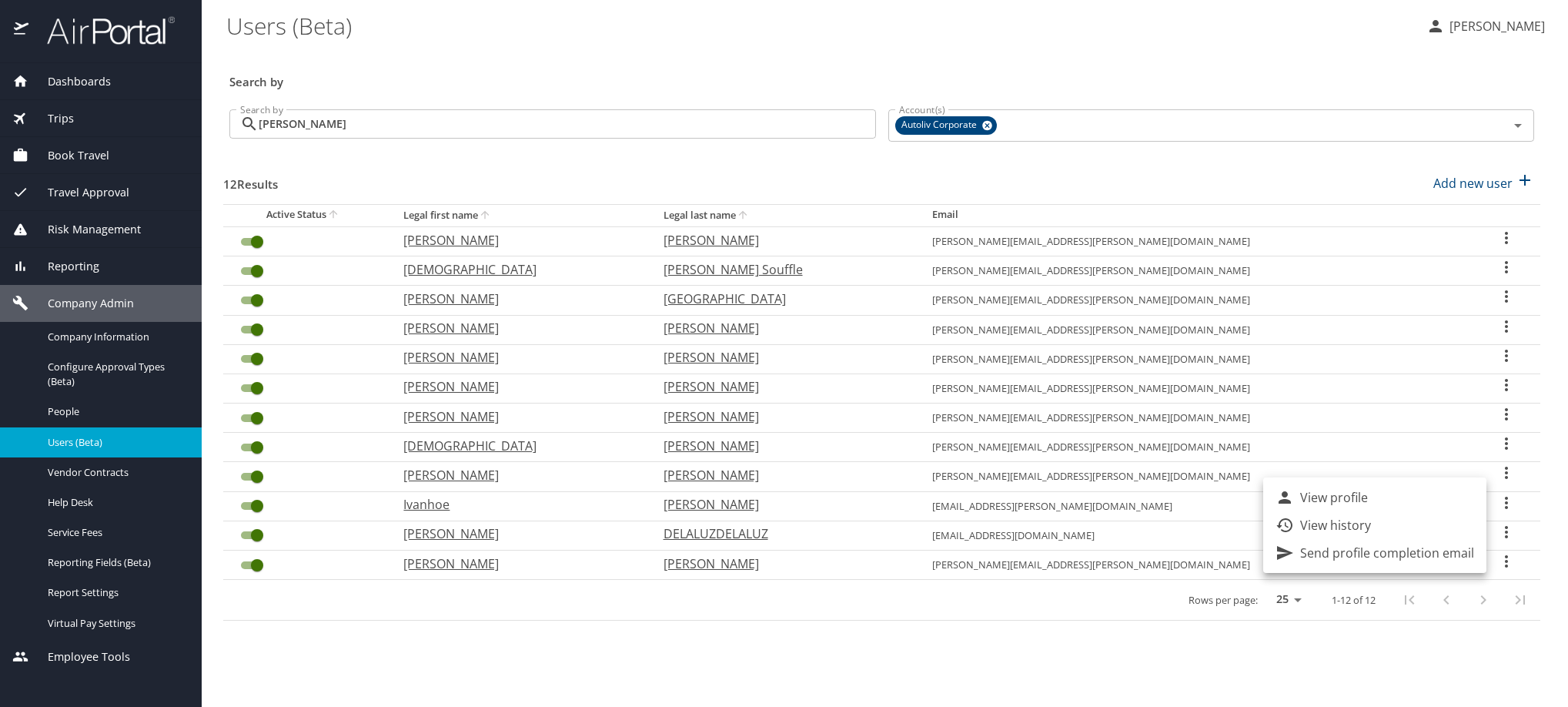
click at [1437, 500] on li "View profile" at bounding box center [1374, 497] width 223 height 27
select select "US"
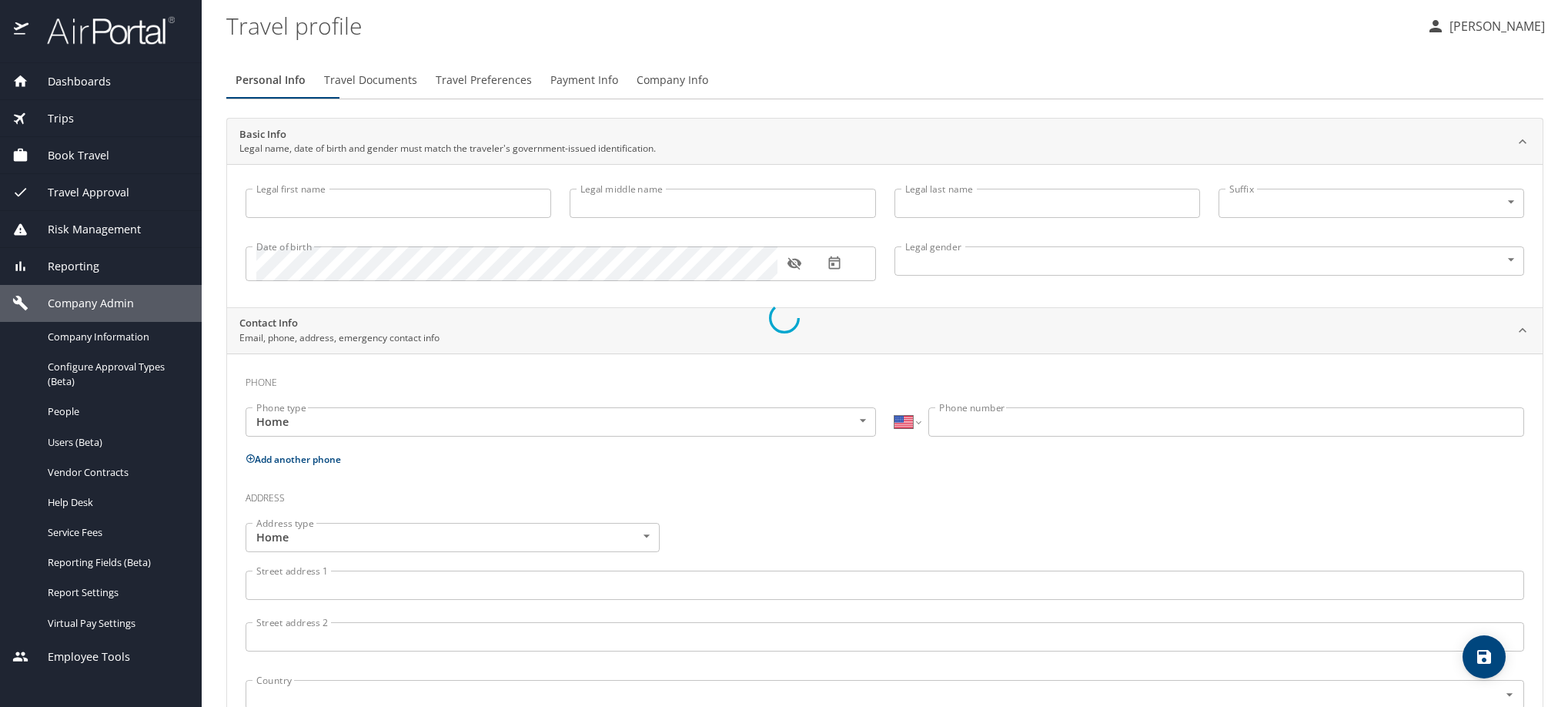
type input "[PERSON_NAME]"
type input "[DEMOGRAPHIC_DATA]"
type input "[PERSON_NAME]"
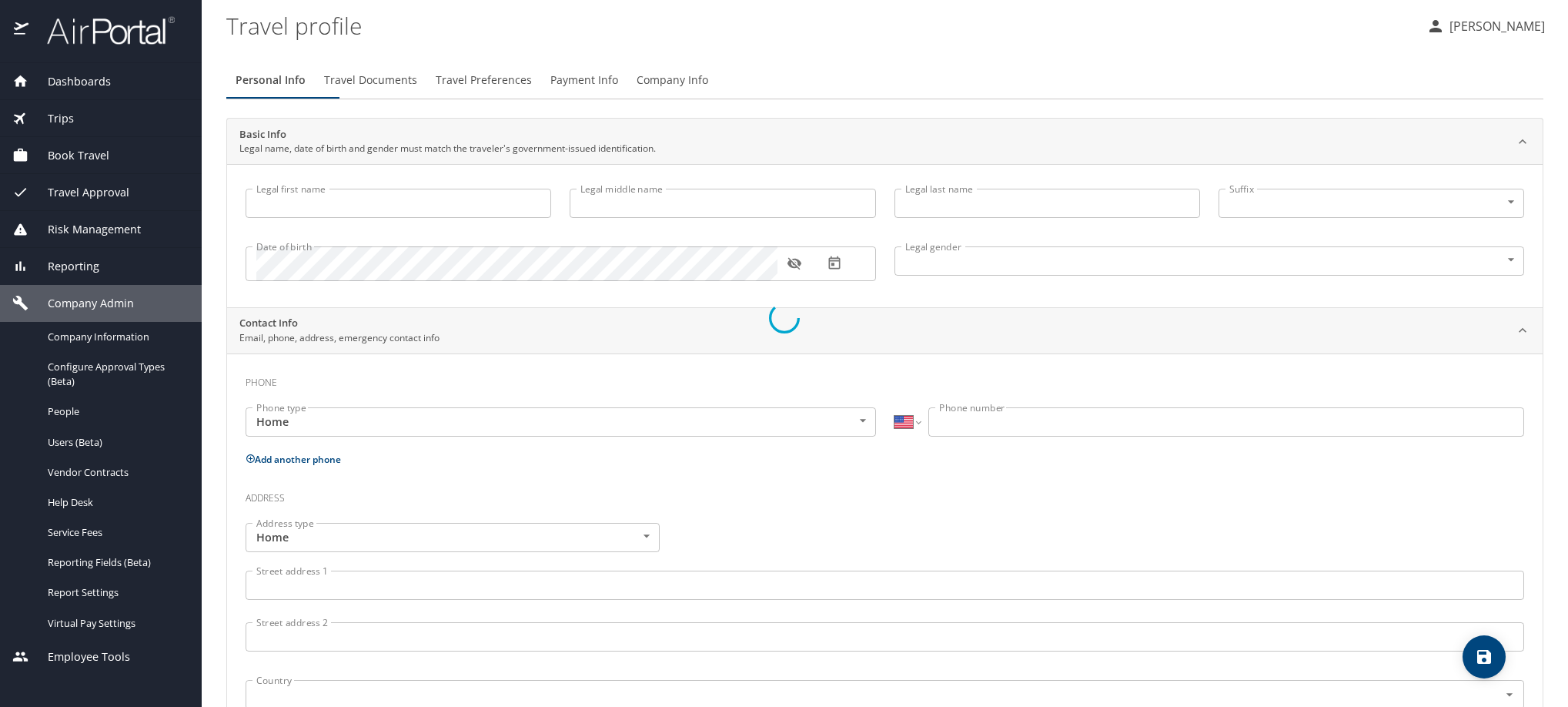
type input "[PERSON_NAME]"
select select "MX"
type input "[PHONE_NUMBER]"
type input "[EMAIL_ADDRESS][DOMAIN_NAME]"
select select "MX"
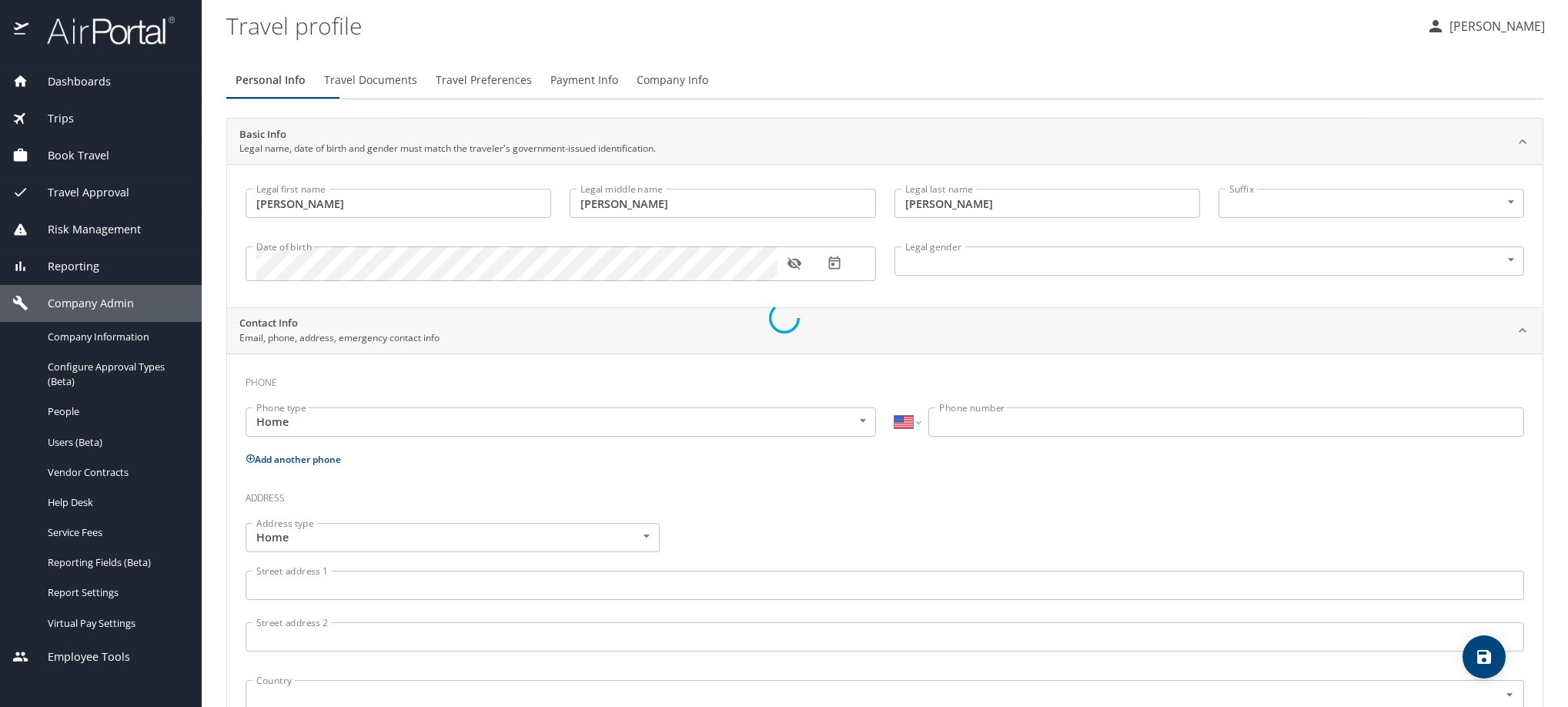
select select "MX"
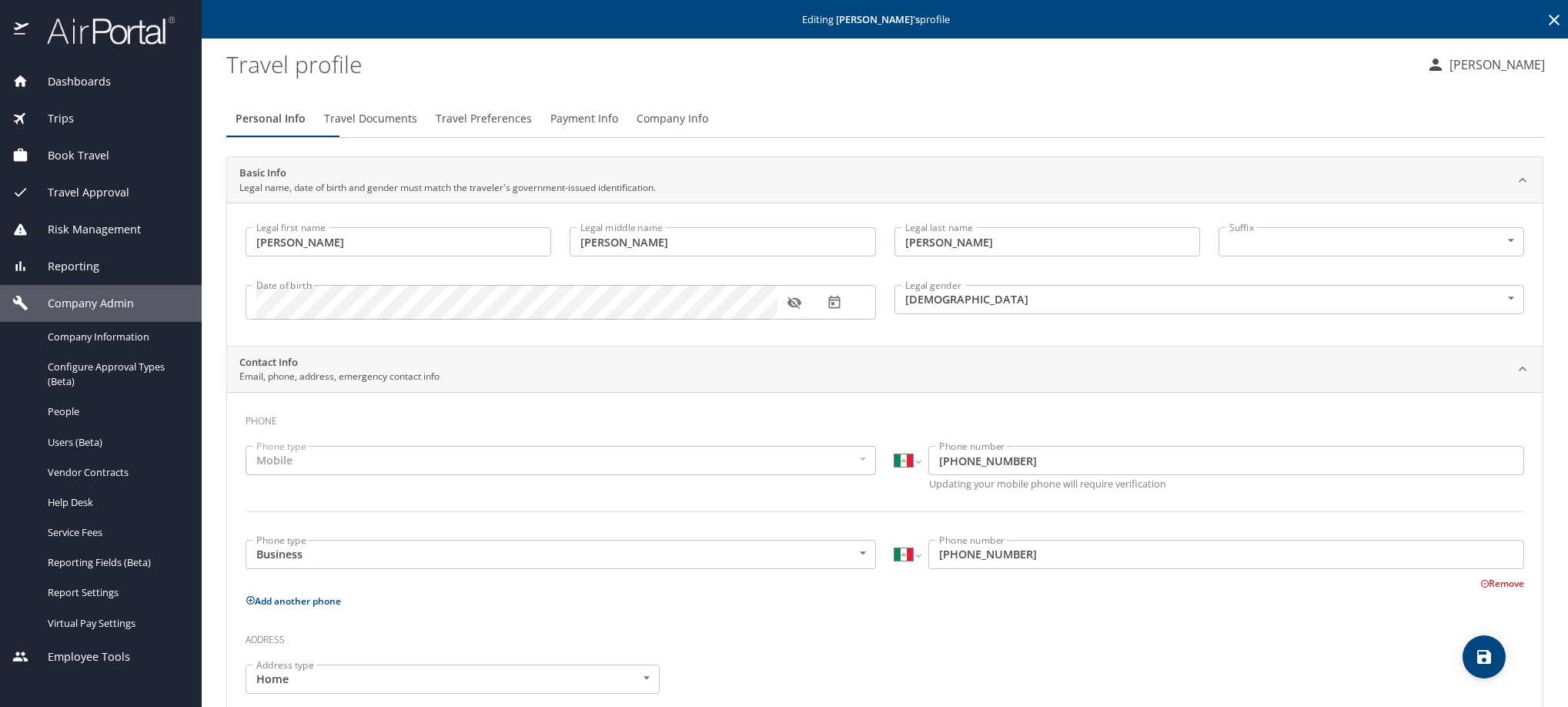
click at [618, 128] on span "Payment Info" at bounding box center [585, 119] width 68 height 19
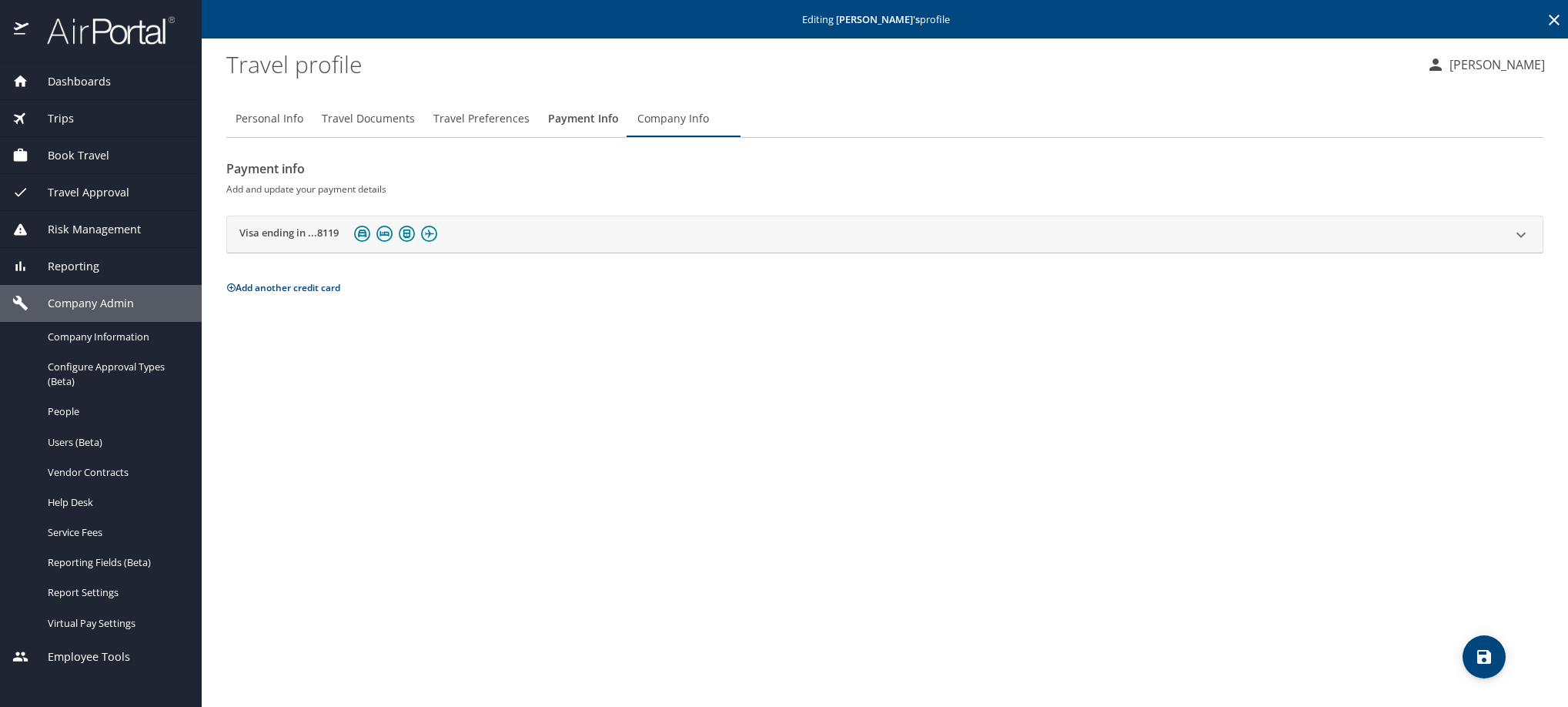
click at [284, 244] on h2 "Visa ending in ...8119" at bounding box center [288, 235] width 99 height 19
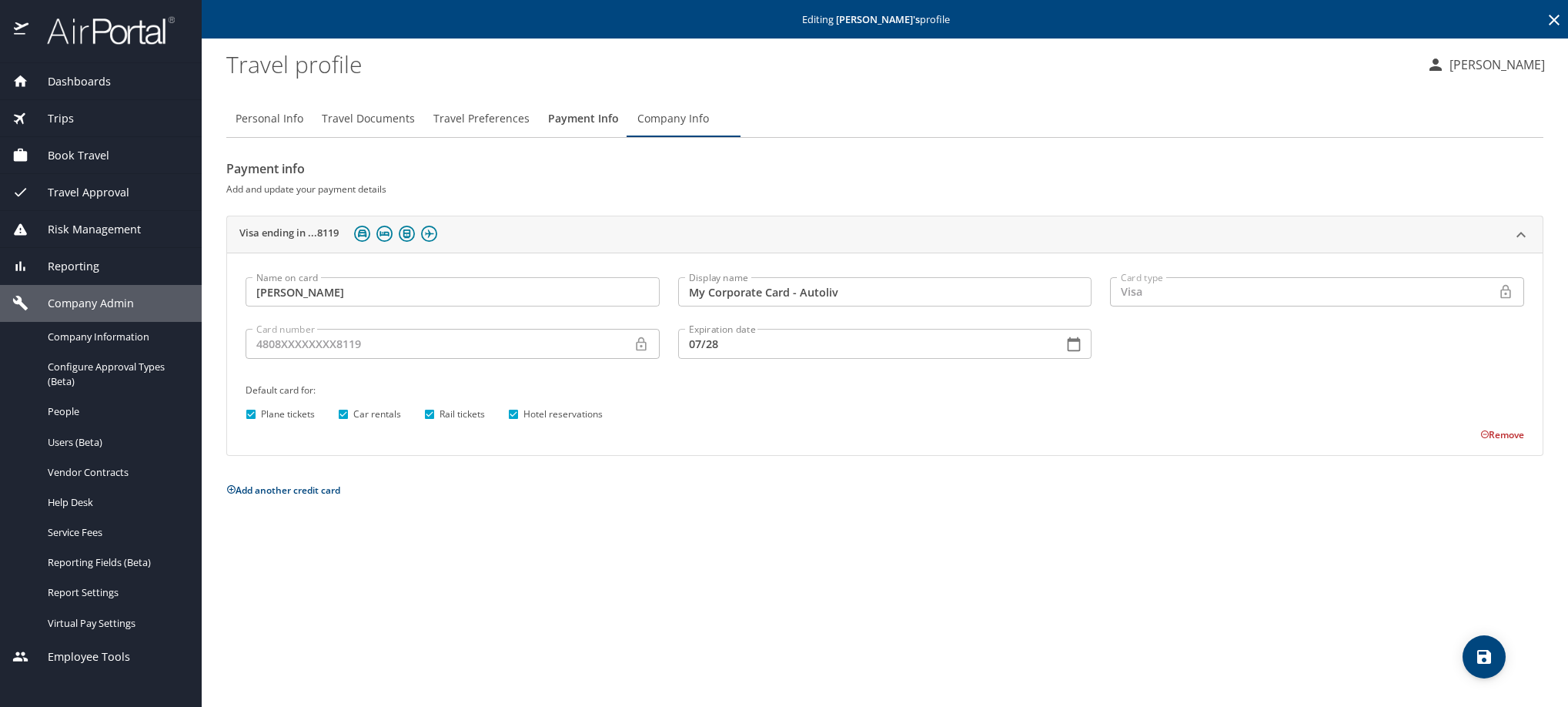
click at [1555, 22] on icon at bounding box center [1554, 20] width 19 height 19
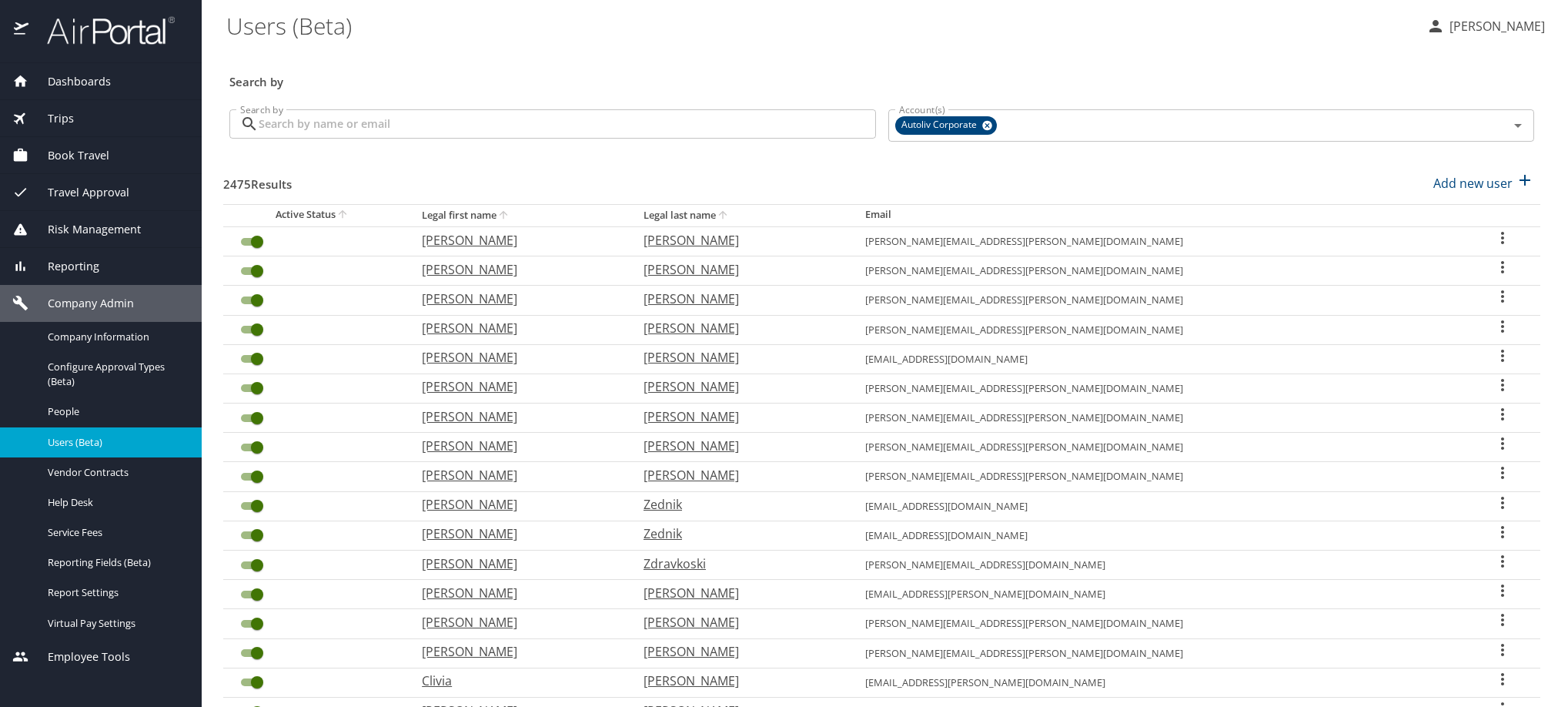
click at [364, 139] on input "Search by" at bounding box center [567, 124] width 617 height 29
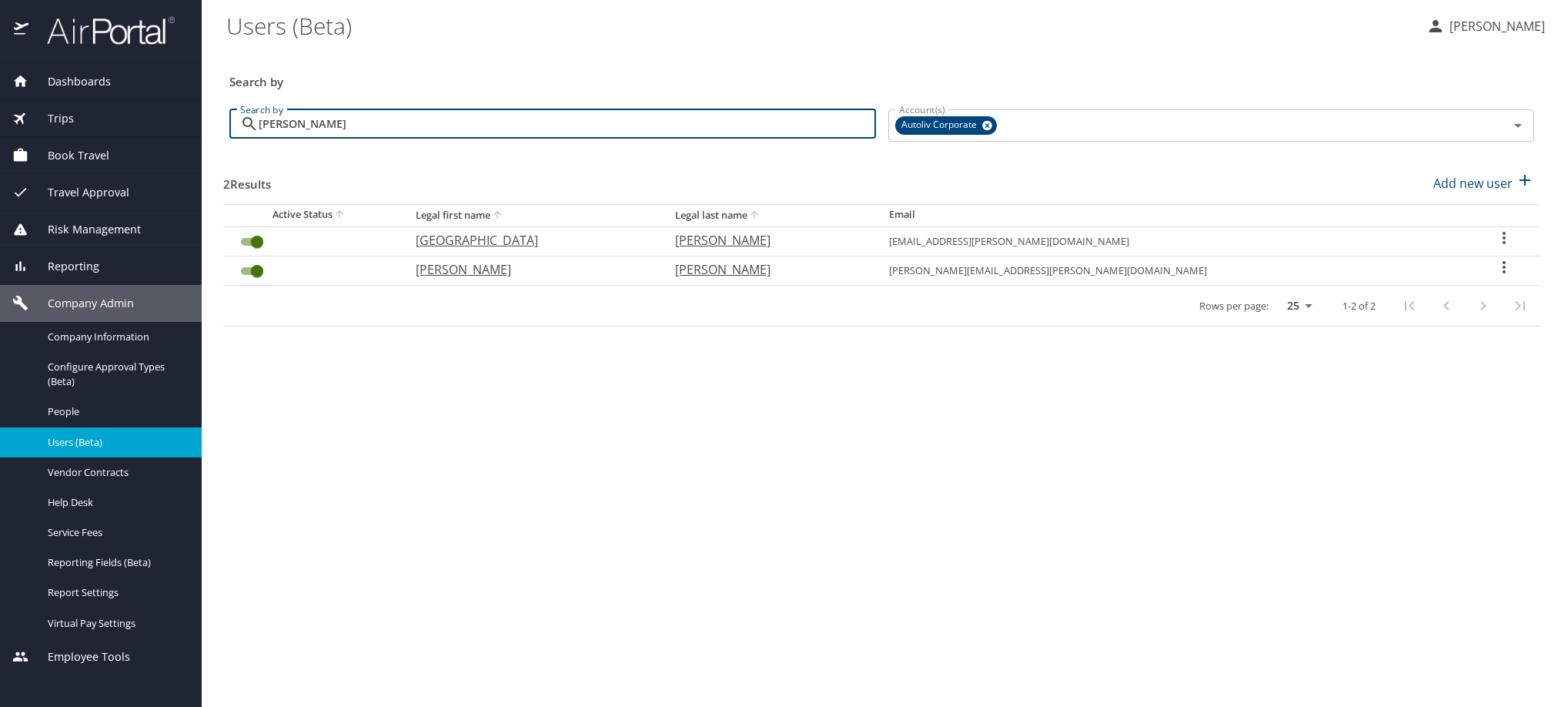
type input "[PERSON_NAME]"
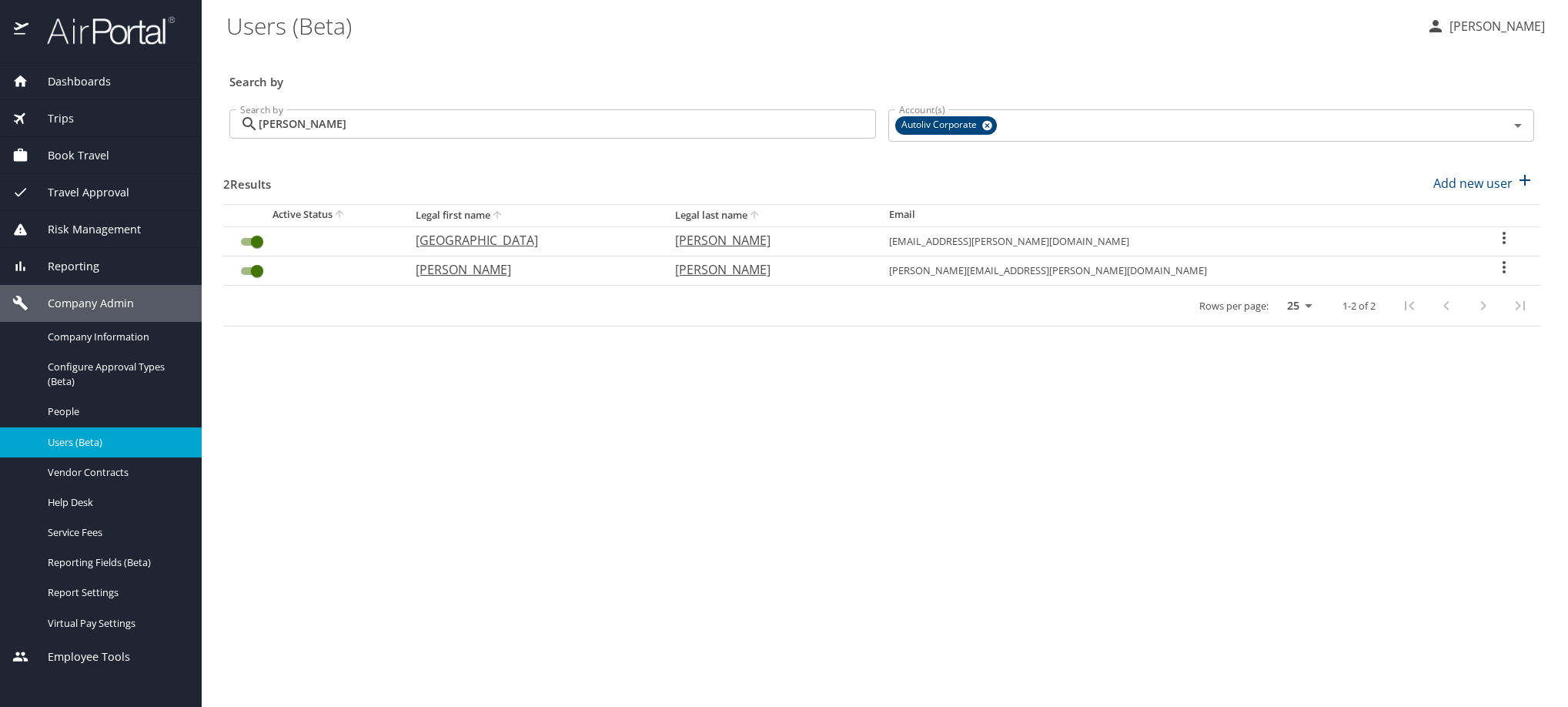
click at [1494, 277] on icon "User Search Table" at bounding box center [1504, 267] width 19 height 19
click at [1466, 310] on li "View profile" at bounding box center [1374, 306] width 223 height 27
select select "US"
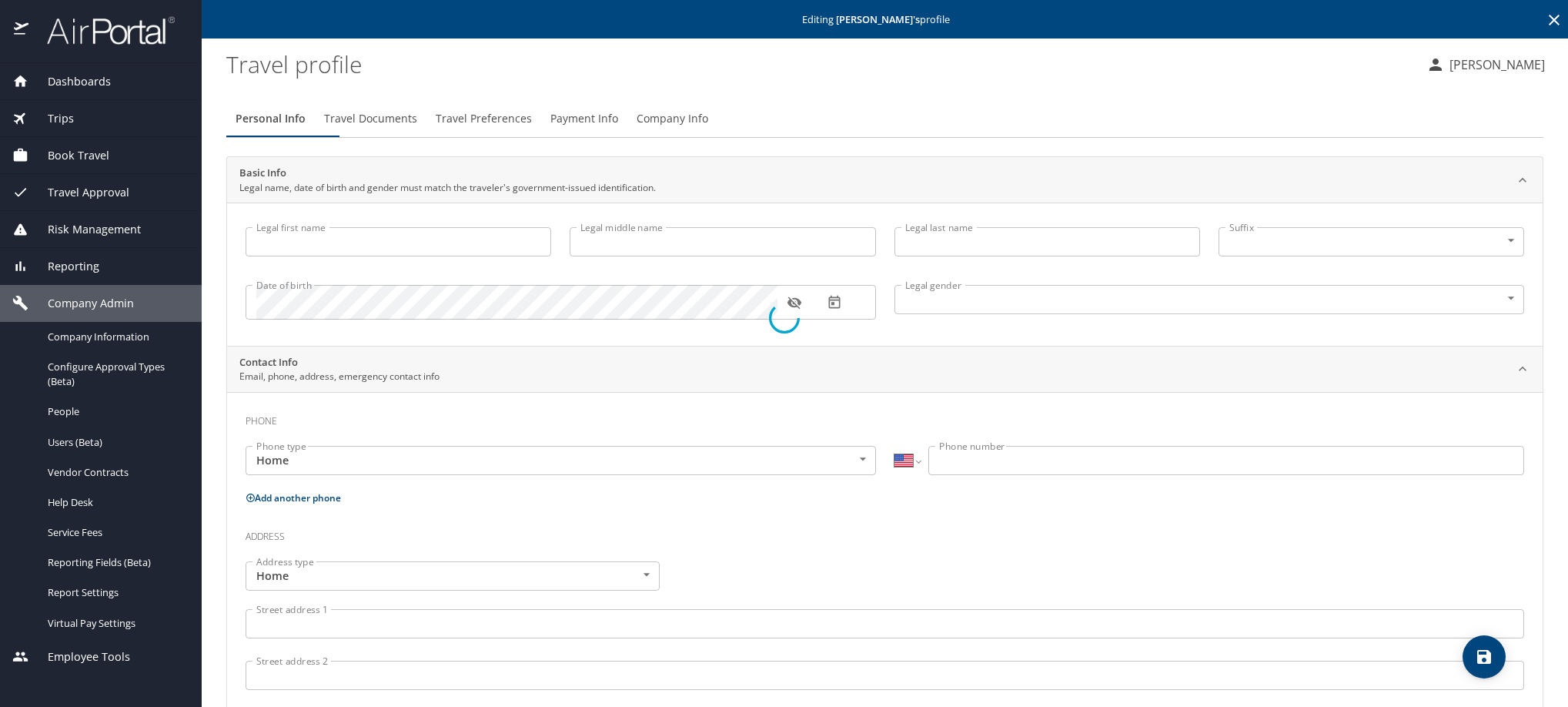
type input "[PERSON_NAME]"
type input "[DEMOGRAPHIC_DATA]"
type input "Indira"
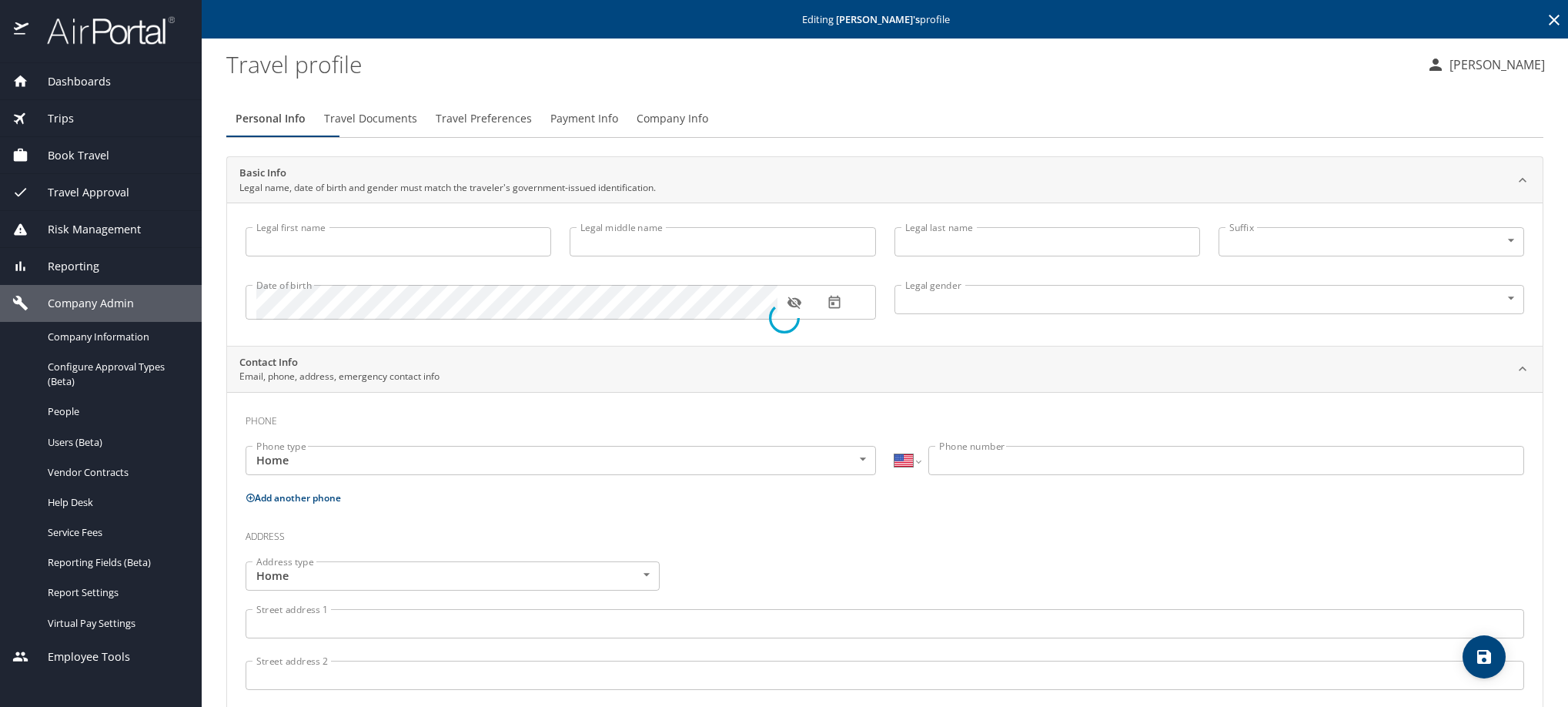
type input "[PERSON_NAME]"
select select "MX"
type input "[PHONE_NUMBER]"
type input "[EMAIL_ADDRESS][DOMAIN_NAME]"
select select "MX"
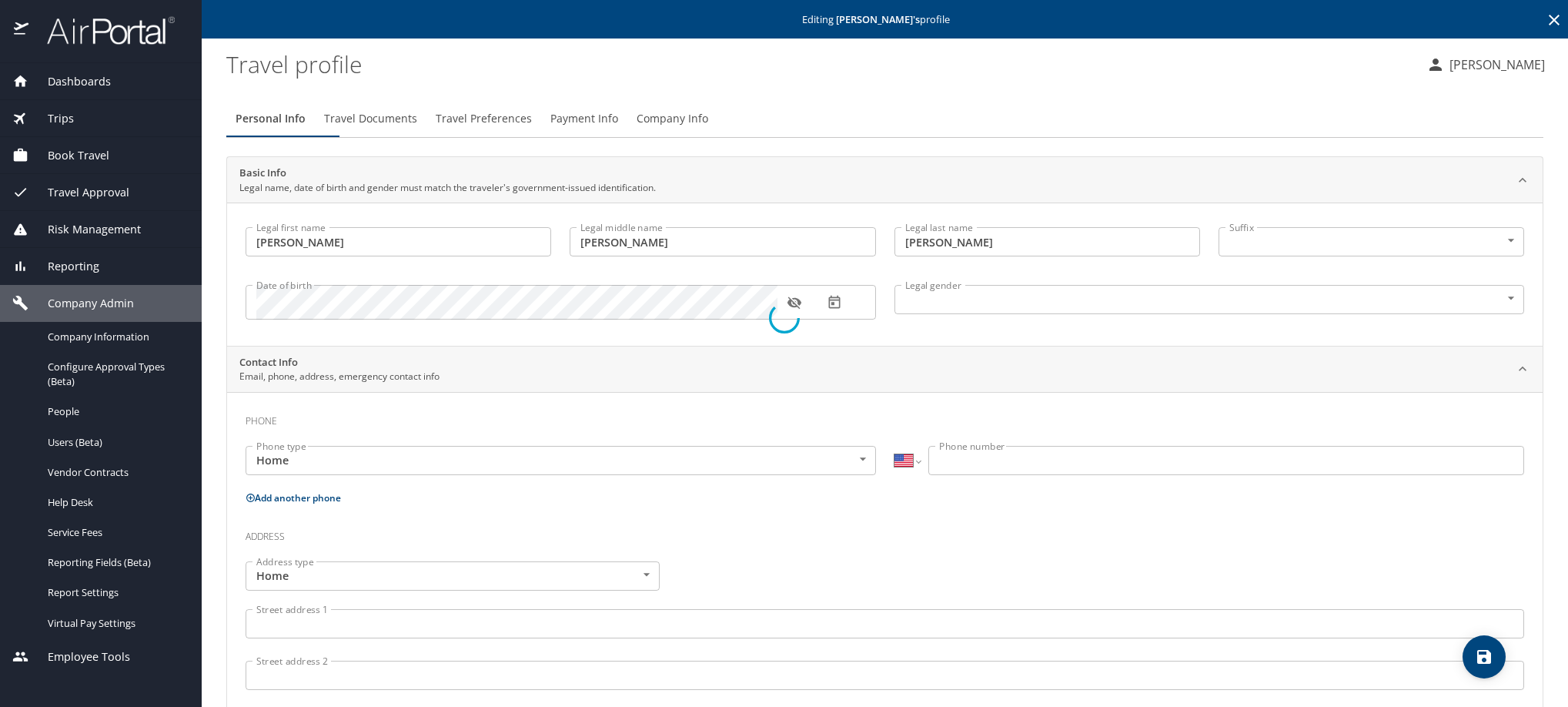
select select "MX"
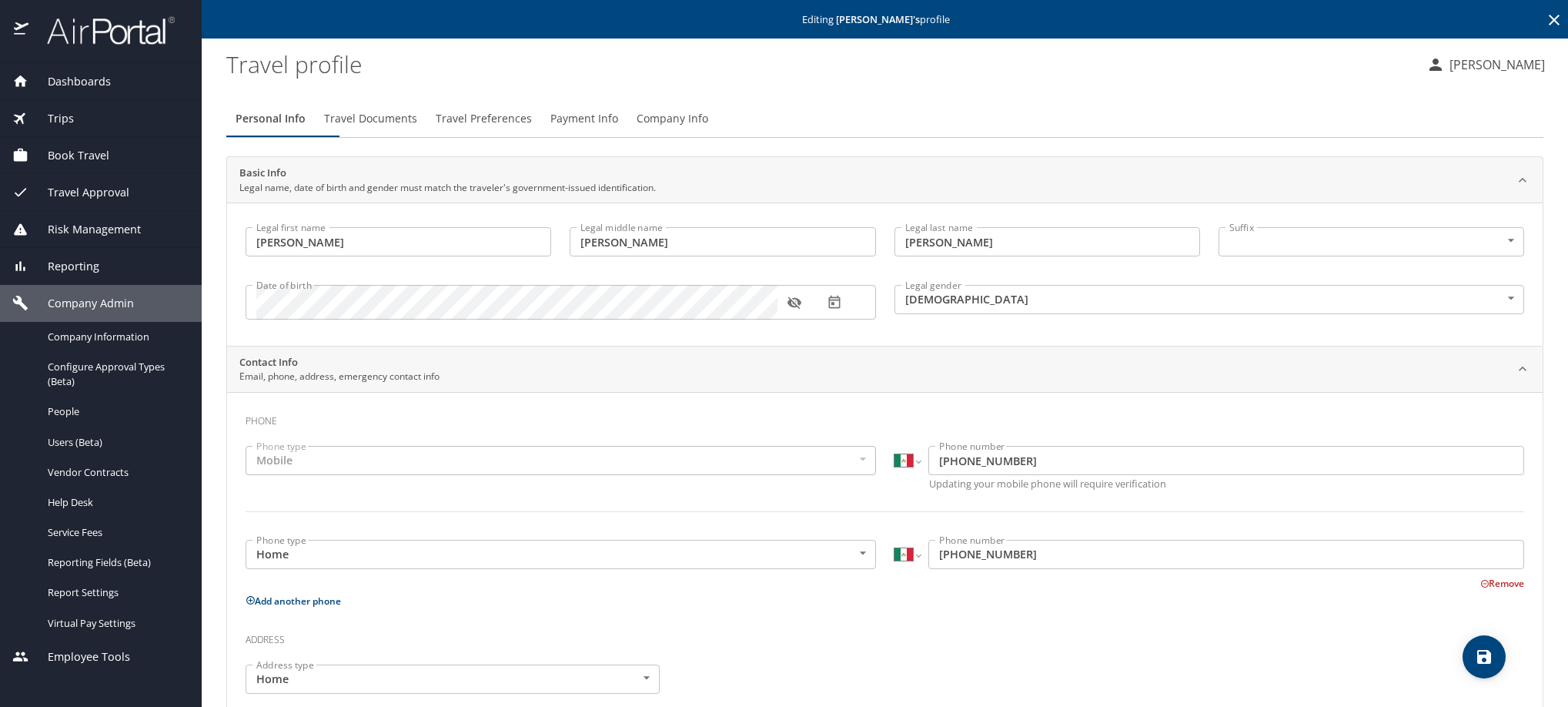
click at [618, 129] on span "Payment Info" at bounding box center [585, 119] width 68 height 19
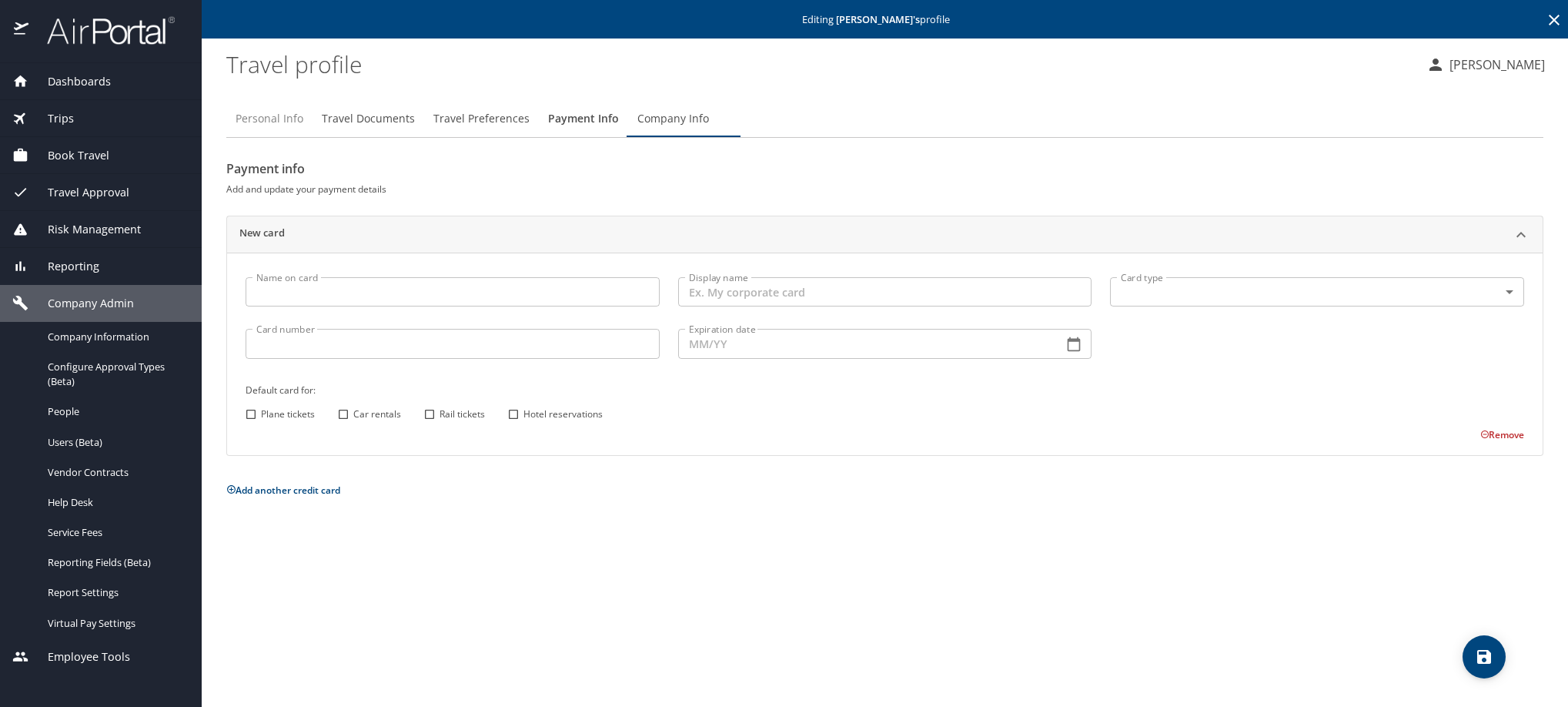
click at [273, 129] on span "Personal Info" at bounding box center [269, 119] width 68 height 19
select select "MX"
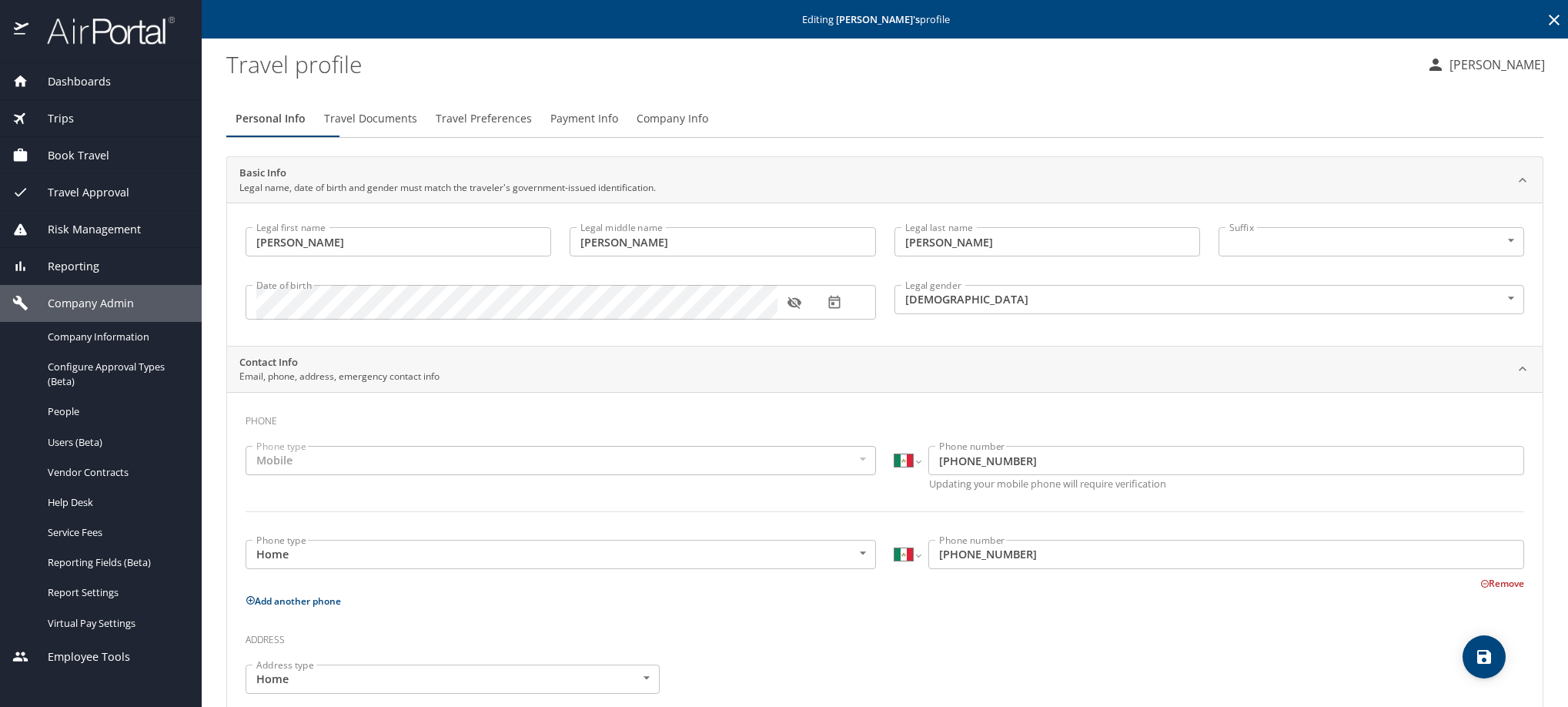
click at [532, 129] on span "Travel Preferences" at bounding box center [484, 119] width 96 height 19
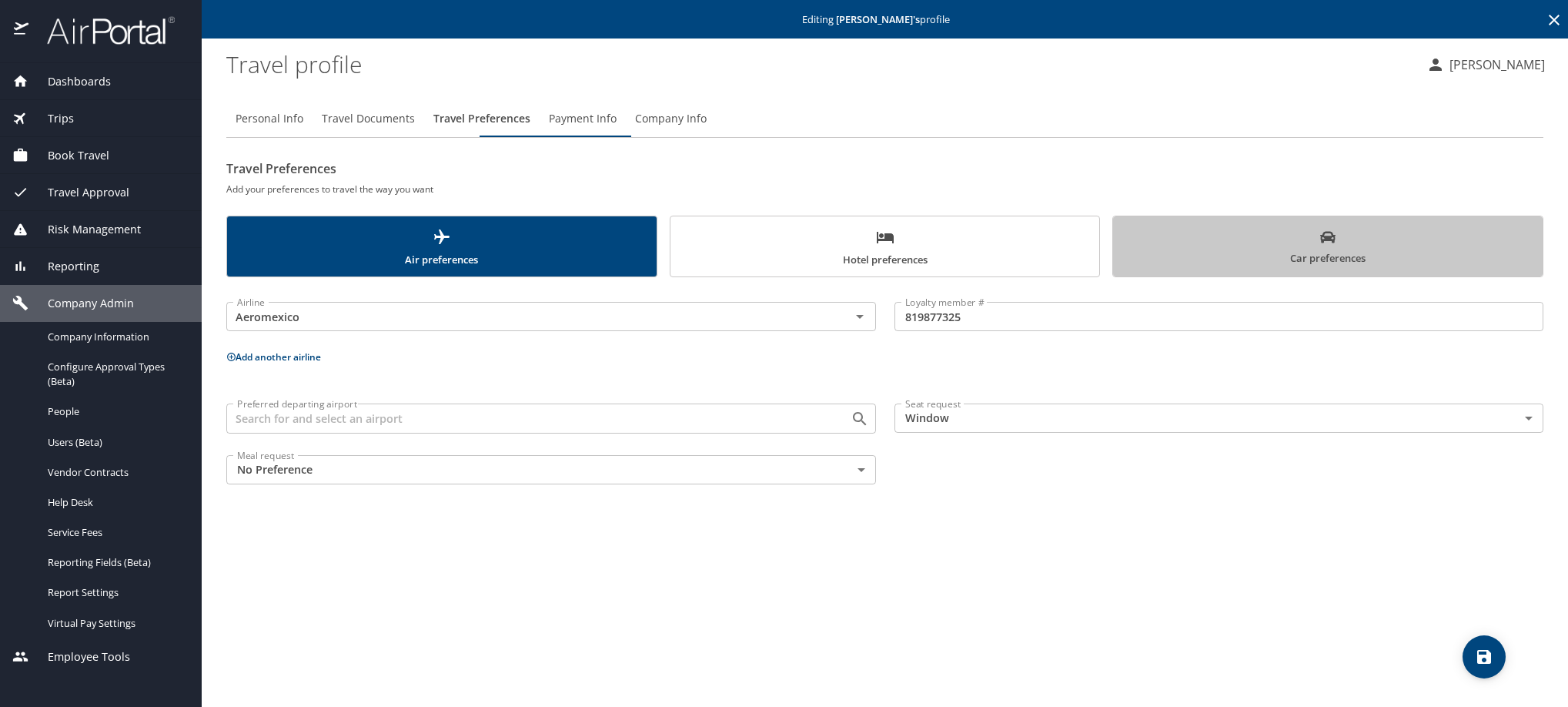
click at [1309, 267] on span "Car preferences" at bounding box center [1327, 249] width 411 height 38
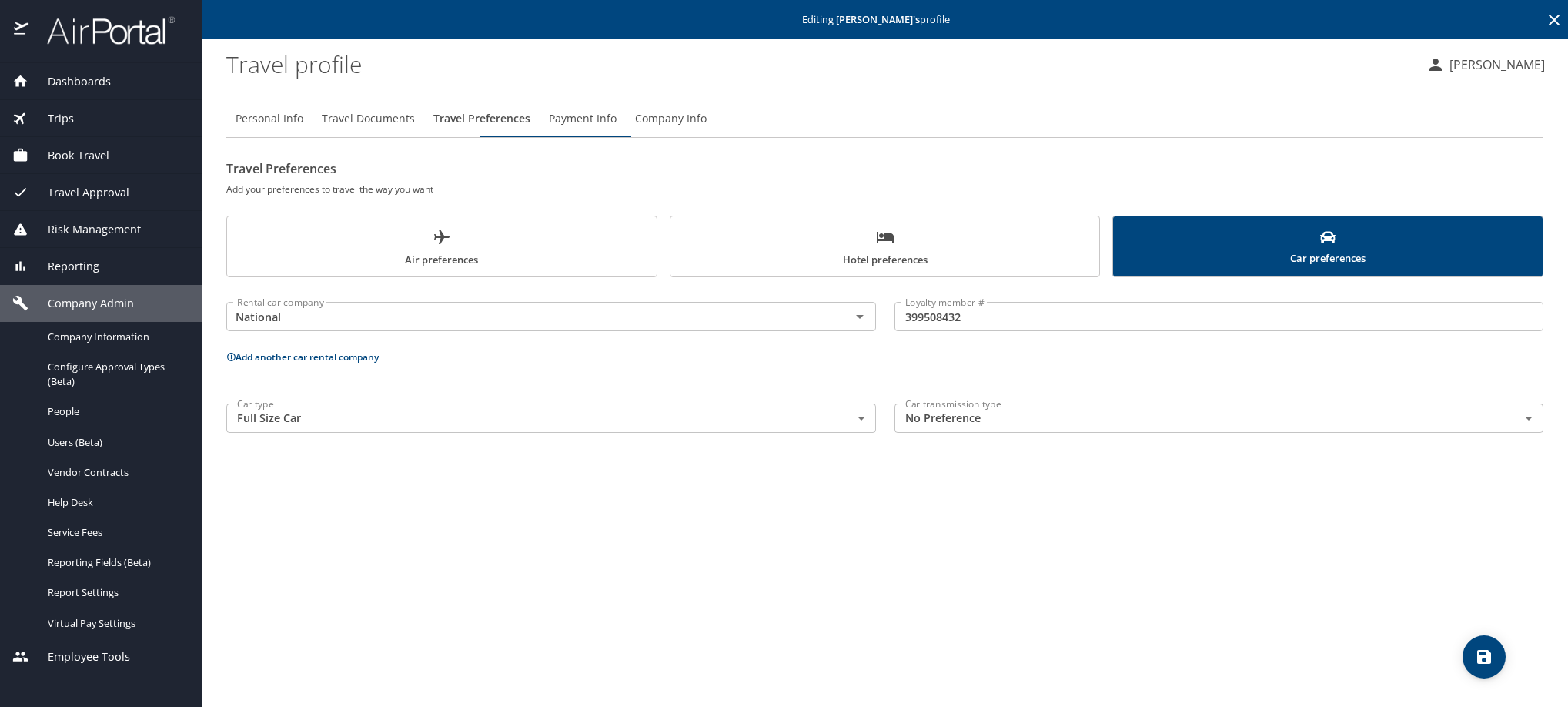
click at [275, 129] on span "Personal Info" at bounding box center [269, 119] width 68 height 19
select select "MX"
